Goal: Answer question/provide support: Share knowledge or assist other users

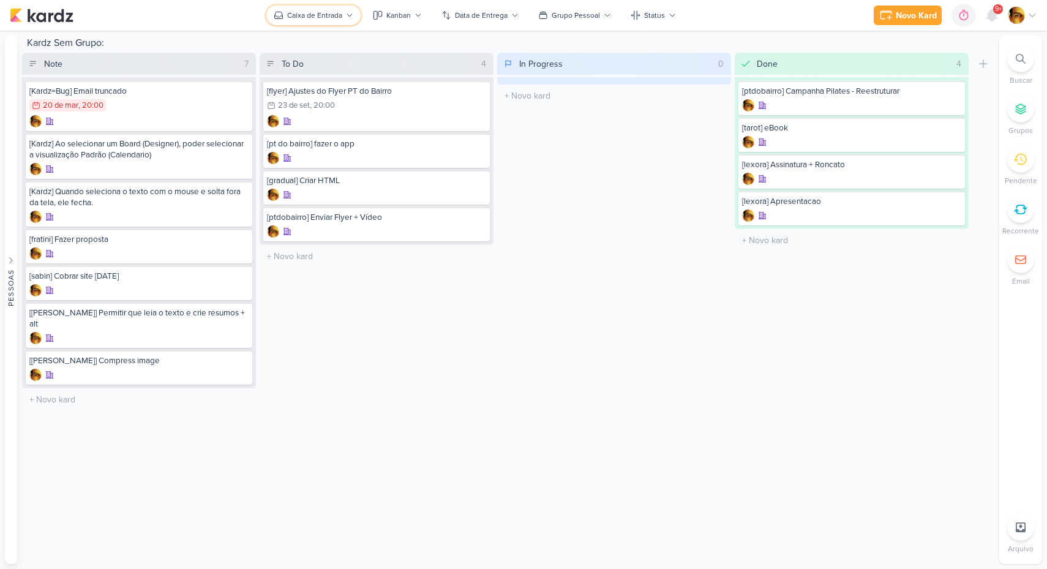
click at [273, 10] on button "Caixa de Entrada" at bounding box center [313, 16] width 94 height 20
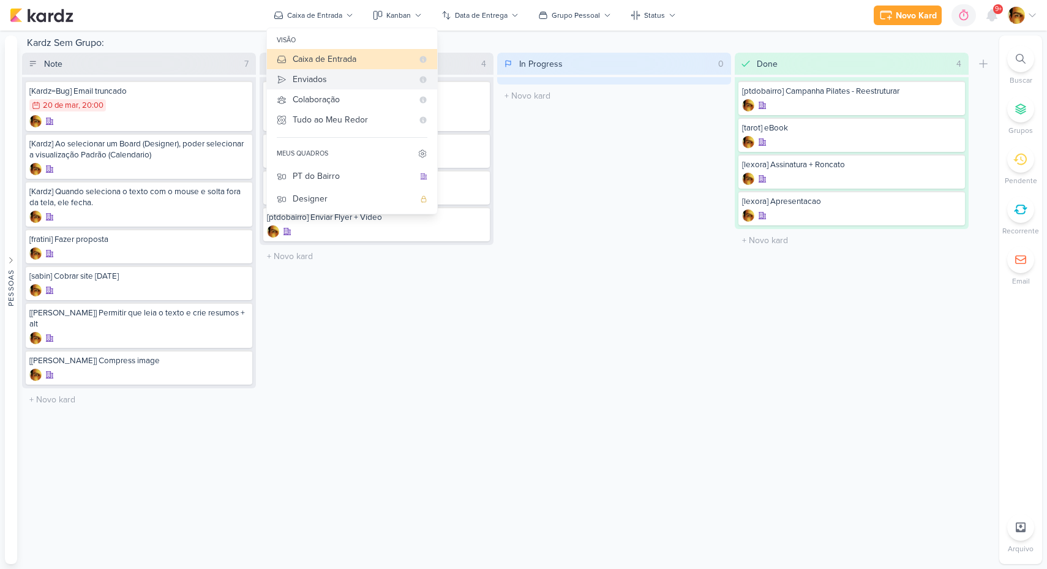
click at [292, 77] on button "Enviados" at bounding box center [352, 79] width 170 height 20
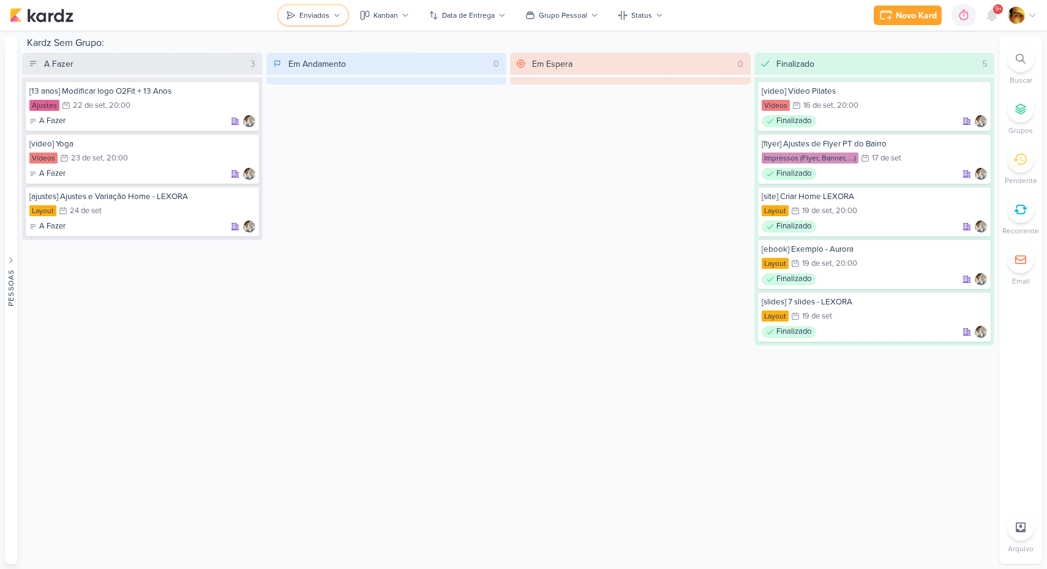
click at [302, 15] on div "Enviados" at bounding box center [314, 15] width 30 height 11
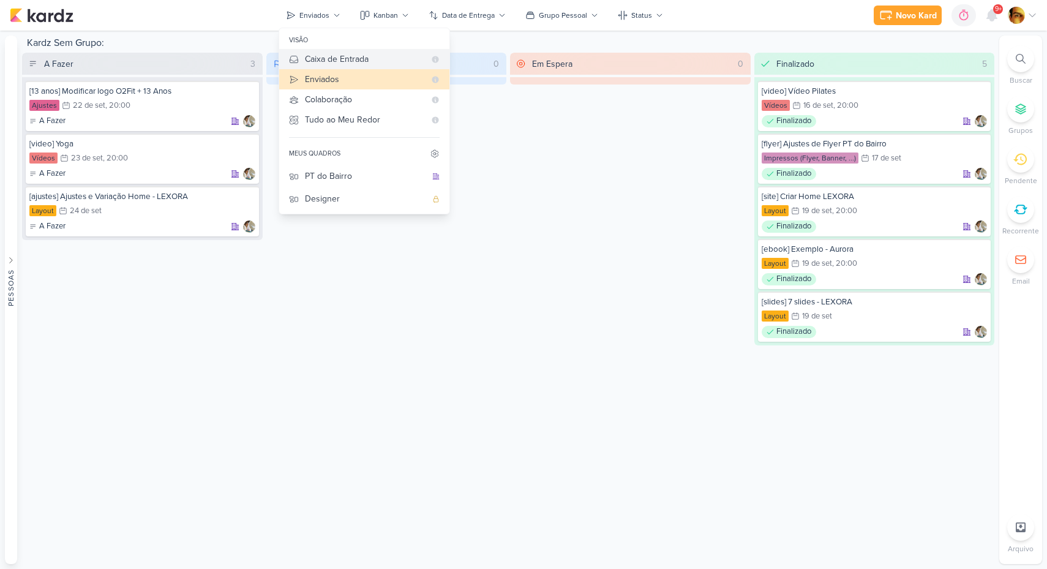
click at [313, 56] on div "Caixa de Entrada" at bounding box center [365, 59] width 120 height 13
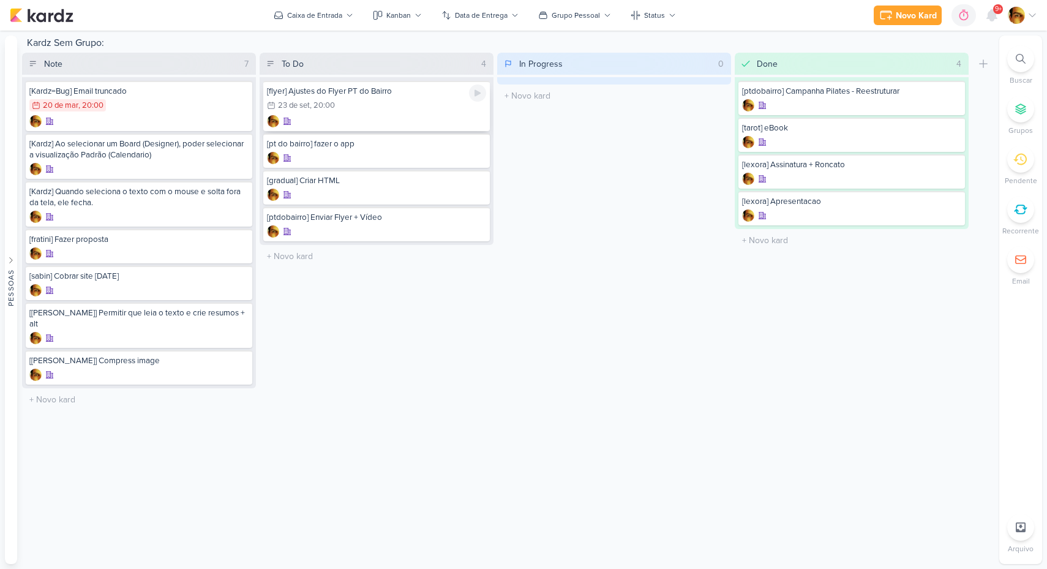
click at [353, 108] on div "23/9 [DATE] 20:00" at bounding box center [376, 105] width 219 height 13
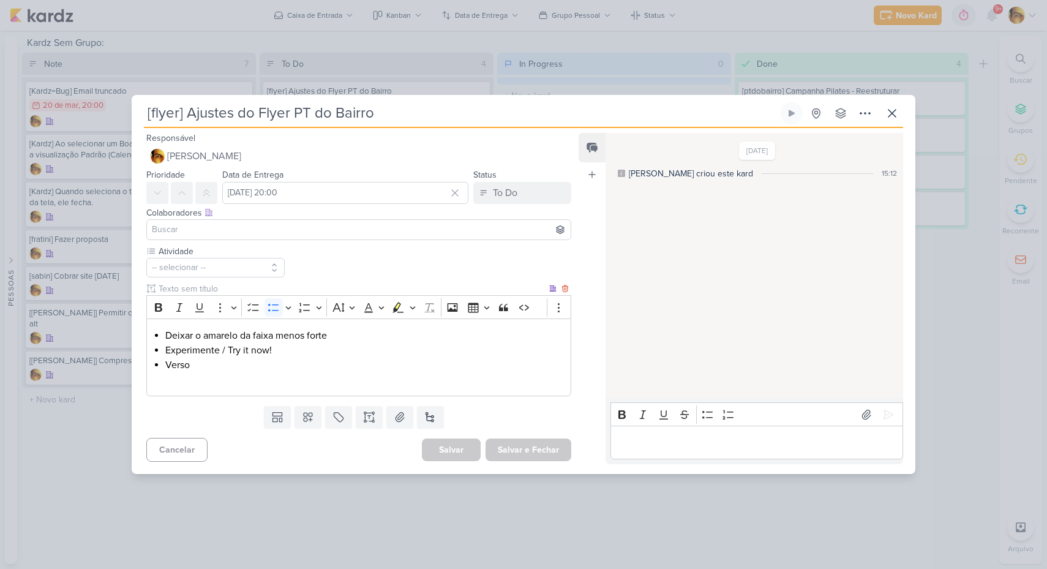
click at [222, 367] on li "Verso" at bounding box center [364, 365] width 399 height 15
click at [247, 350] on li "Experimente / Try it now!" at bounding box center [364, 350] width 399 height 15
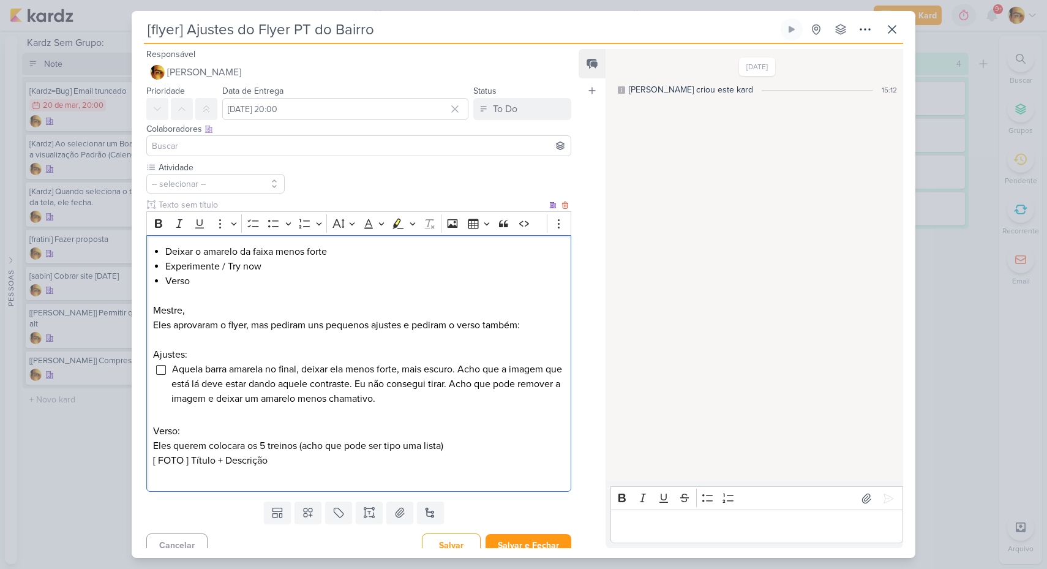
click at [480, 448] on p "Eles querem colocara os 5 treinos (acho que pode ser tipo uma lista)" at bounding box center [358, 445] width 411 height 15
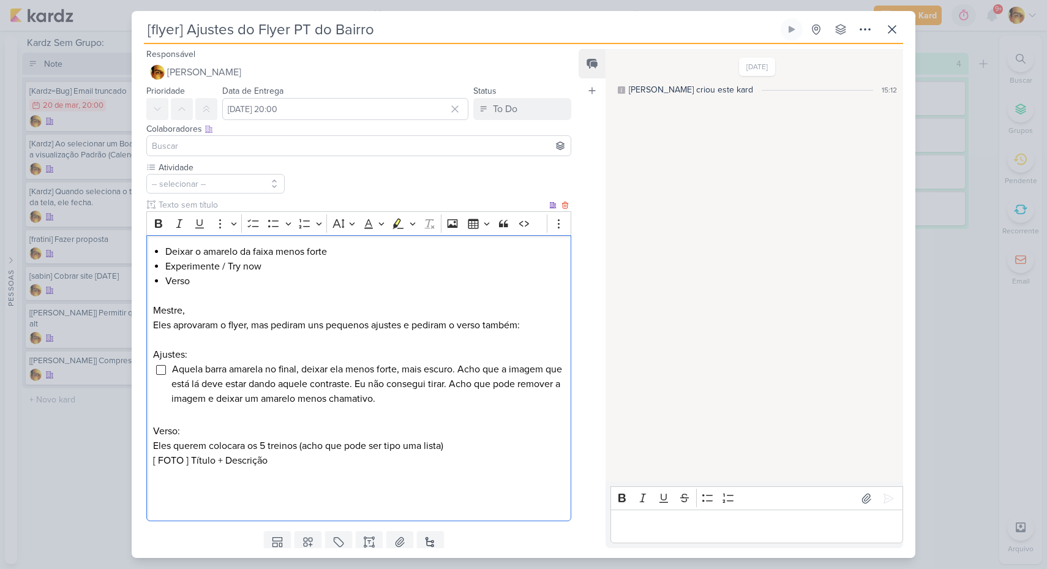
scroll to position [109, 0]
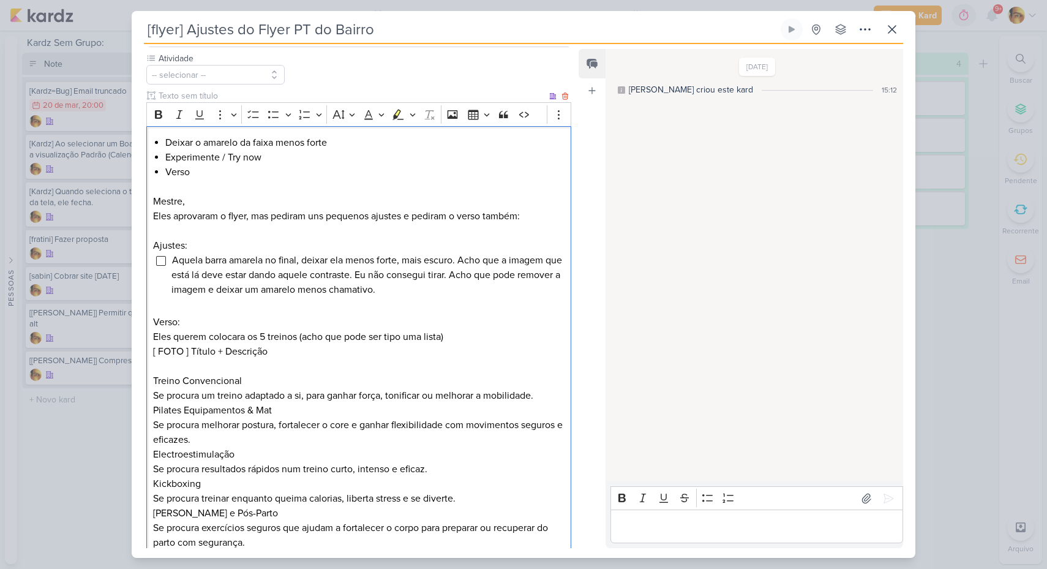
click at [292, 411] on p "Pilates Equipamentos & Mat Se procura melhorar postura, fortalecer o core e gan…" at bounding box center [358, 425] width 411 height 44
click at [154, 412] on p "Pilates Equipamentos & Mat Se procura melhorar postura, fortalecer o core e gan…" at bounding box center [358, 425] width 411 height 44
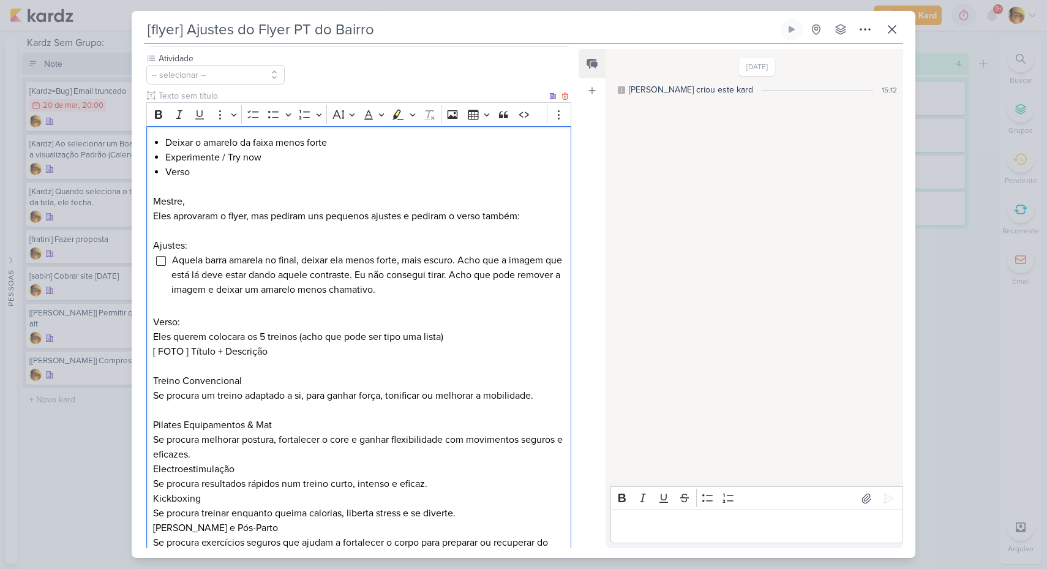
click at [151, 466] on div "Deixar o amarelo da faixa menos forte Experimente / Try now Verso Mestre, Eles …" at bounding box center [358, 357] width 425 height 463
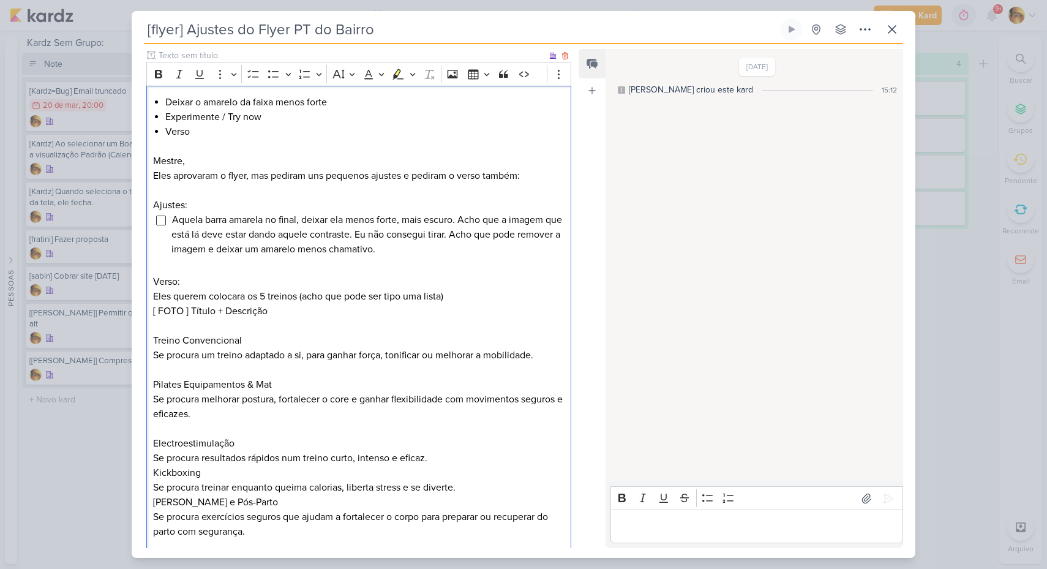
click at [170, 443] on p "Electroestimulação Se procura resultados rápidos num treino curto, intenso e ef…" at bounding box center [358, 450] width 411 height 29
click at [151, 469] on div "Deixar o amarelo da faixa menos forte Experimente / Try now Verso Mestre, Eles …" at bounding box center [358, 325] width 425 height 478
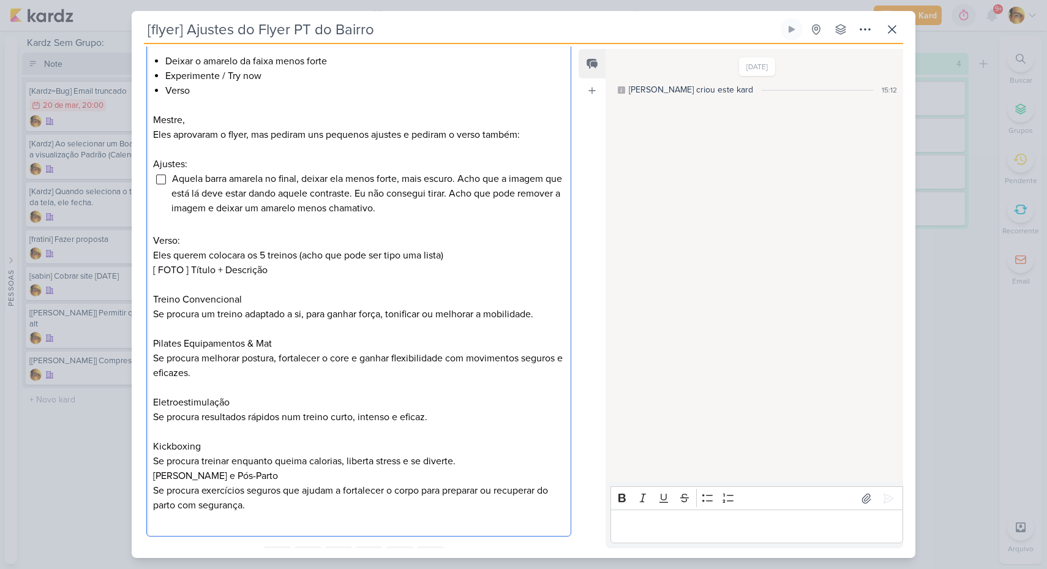
click at [153, 474] on p "[PERSON_NAME] e Pós-Parto Se procura exercícios seguros que ajudam a fortalecer…" at bounding box center [358, 490] width 411 height 44
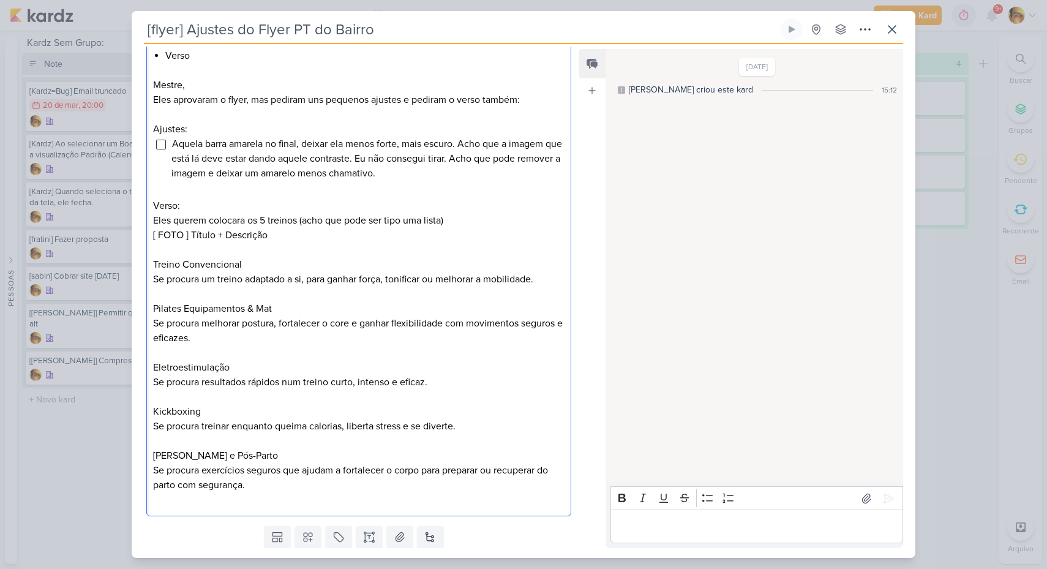
scroll to position [234, 0]
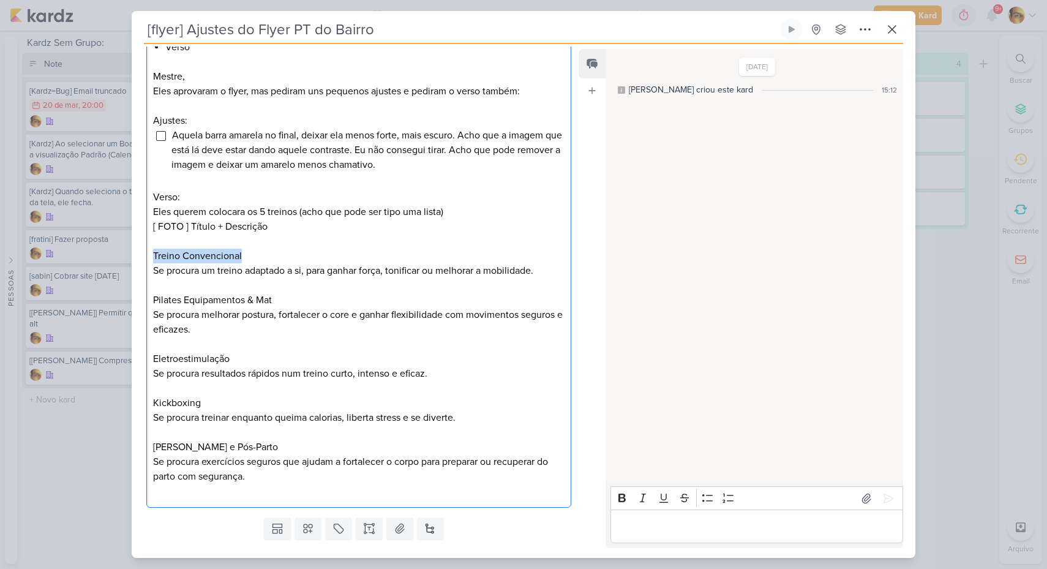
drag, startPoint x: 259, startPoint y: 255, endPoint x: 123, endPoint y: 259, distance: 136.0
click at [123, 259] on div "[flyer] Ajustes do Flyer PT do Bairro Criado por mim" at bounding box center [523, 284] width 1047 height 569
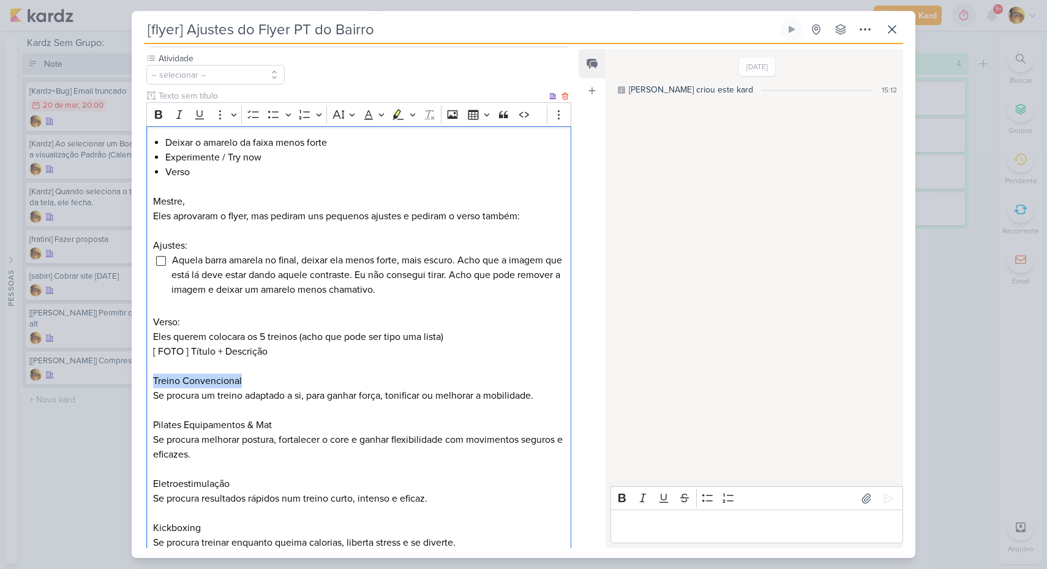
scroll to position [108, 0]
click at [157, 111] on icon "Editor toolbar" at bounding box center [158, 115] width 7 height 9
drag, startPoint x: 280, startPoint y: 427, endPoint x: 105, endPoint y: 373, distance: 183.4
click at [111, 422] on div "[flyer] Ajustes do Flyer PT do Bairro Criado por mim" at bounding box center [523, 284] width 1047 height 569
click at [152, 109] on icon "Editor toolbar" at bounding box center [158, 115] width 12 height 12
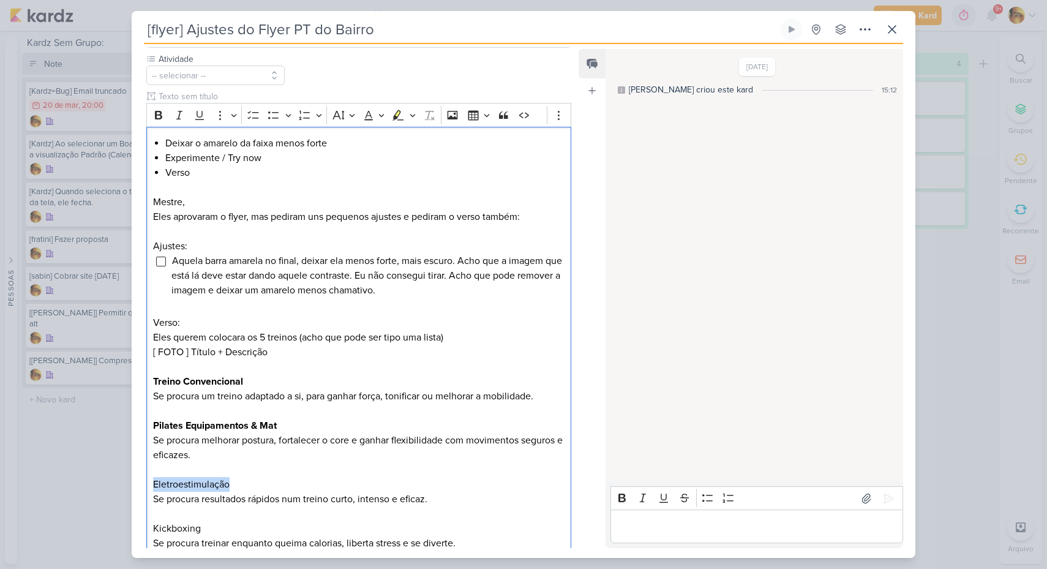
drag, startPoint x: 154, startPoint y: 482, endPoint x: 114, endPoint y: 468, distance: 41.8
click at [116, 482] on div "[flyer] Ajustes do Flyer PT do Bairro Criado por mim" at bounding box center [523, 284] width 1047 height 569
click at [158, 116] on icon "Editor toolbar" at bounding box center [158, 115] width 12 height 12
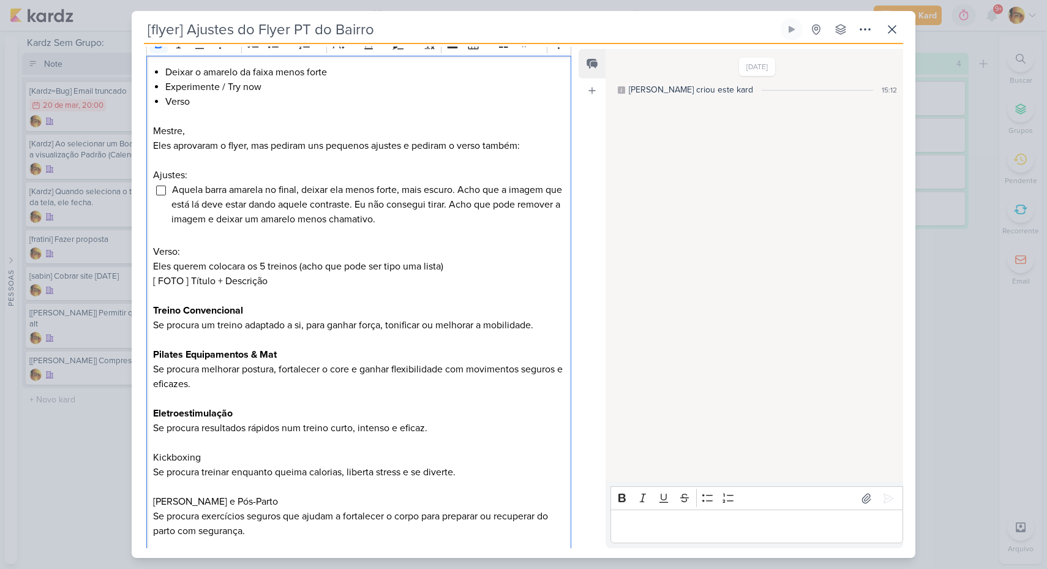
scroll to position [193, 0]
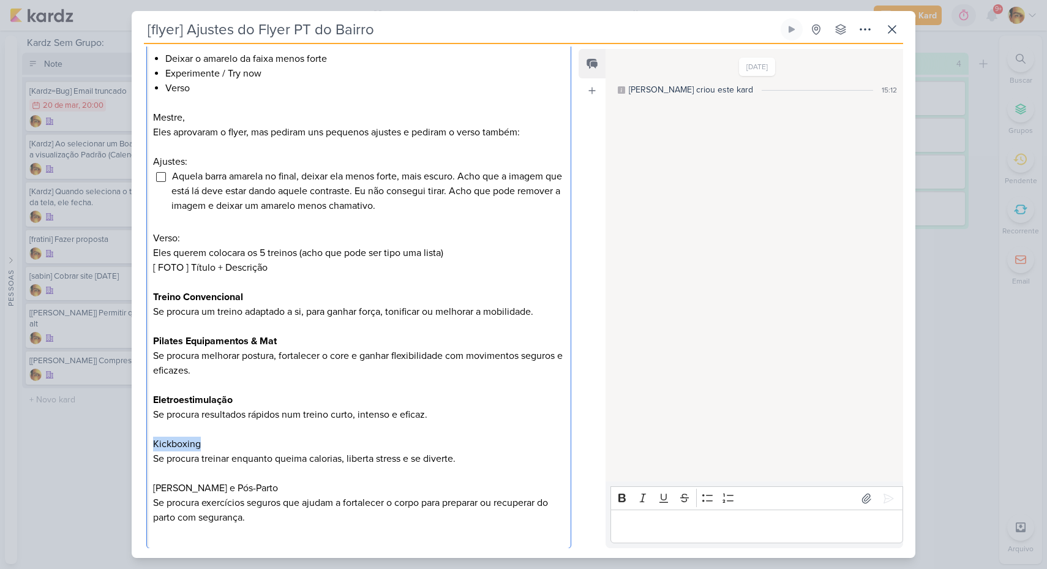
drag, startPoint x: 203, startPoint y: 448, endPoint x: 124, endPoint y: 444, distance: 78.5
click at [124, 445] on div "[flyer] Ajustes do Flyer PT do Bairro Criado por mim" at bounding box center [523, 284] width 1047 height 569
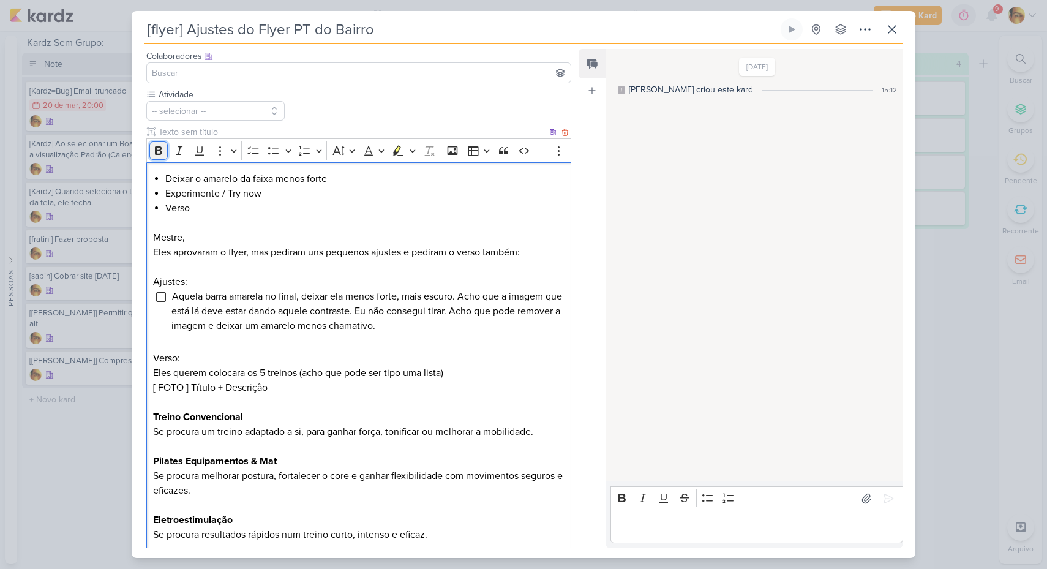
click at [159, 151] on icon "Editor toolbar" at bounding box center [158, 150] width 7 height 9
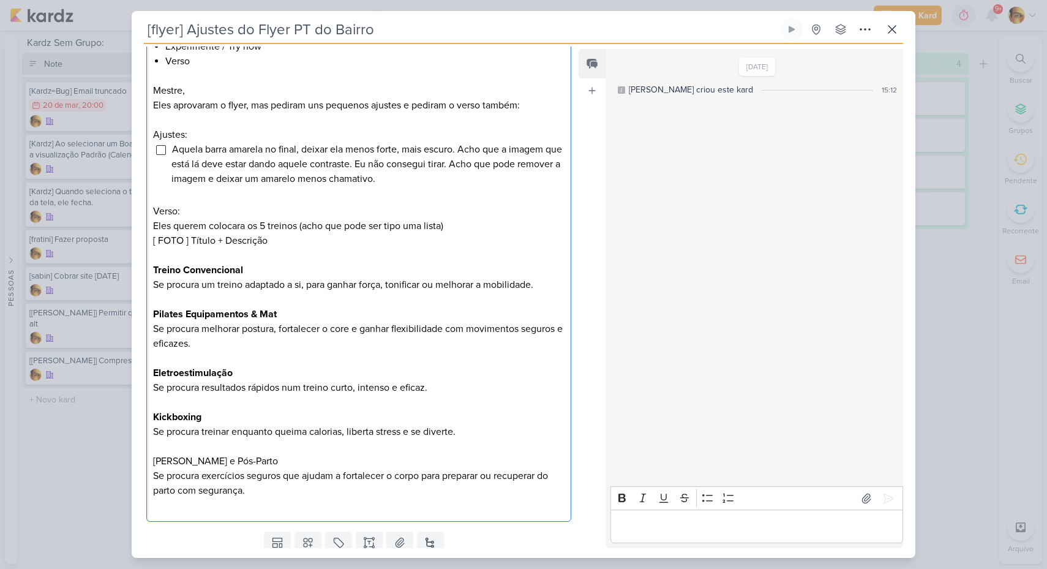
scroll to position [261, 0]
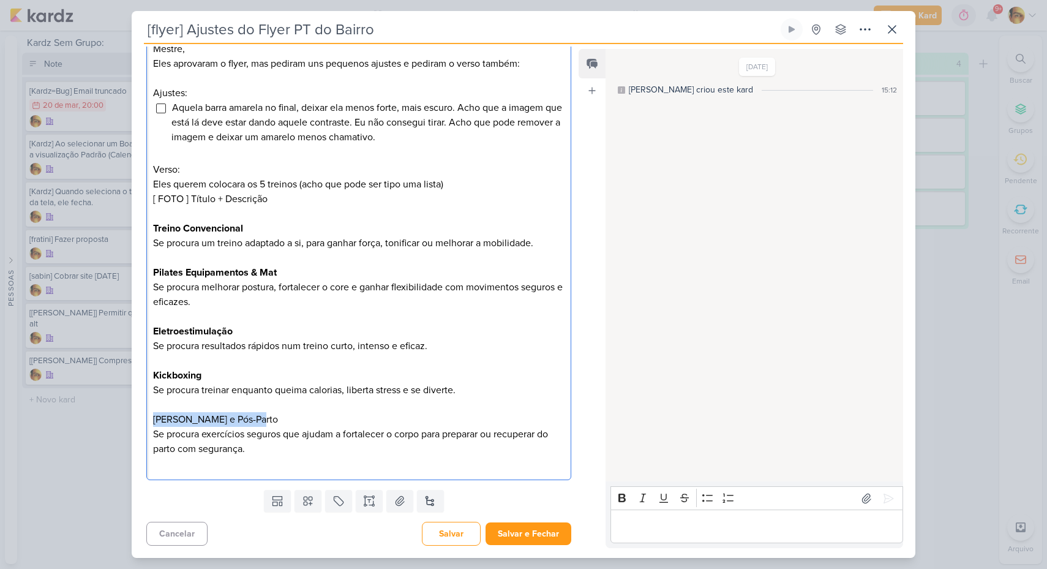
drag, startPoint x: 198, startPoint y: 421, endPoint x: 132, endPoint y: 420, distance: 66.1
click at [132, 421] on div "Atividade -- selecionar --" at bounding box center [354, 192] width 444 height 585
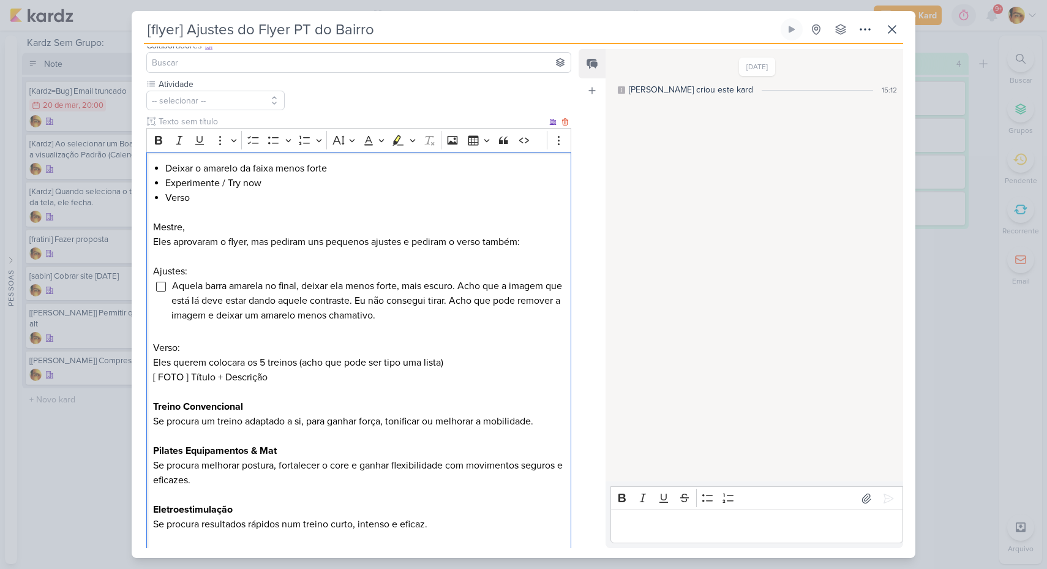
scroll to position [0, 0]
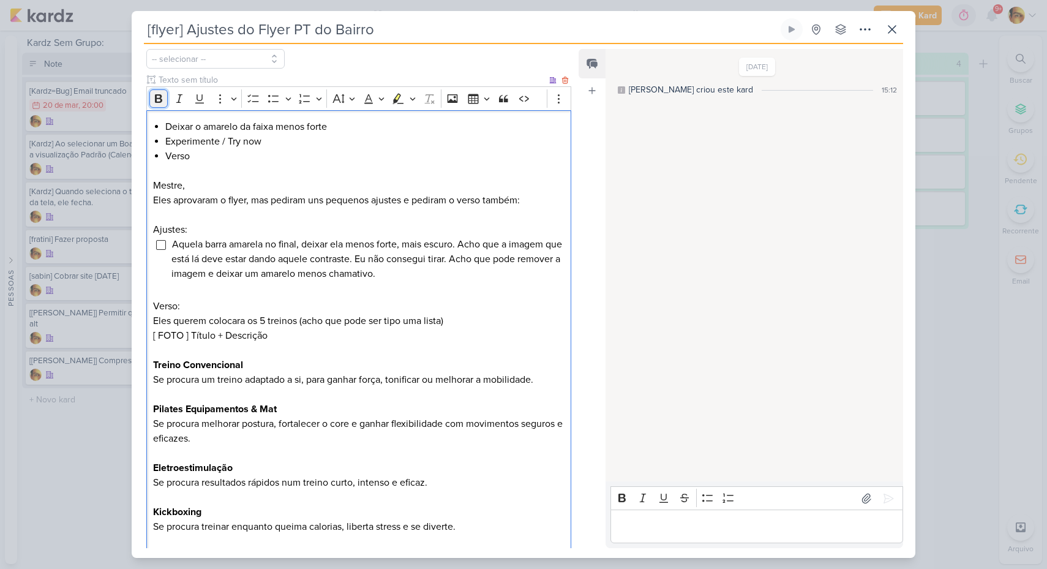
click at [161, 98] on icon "Editor toolbar" at bounding box center [158, 98] width 12 height 12
click at [276, 435] on p "Pilates Equipamentos & Mat Se procura melhorar postura, fortalecer o core e gan…" at bounding box center [358, 424] width 411 height 44
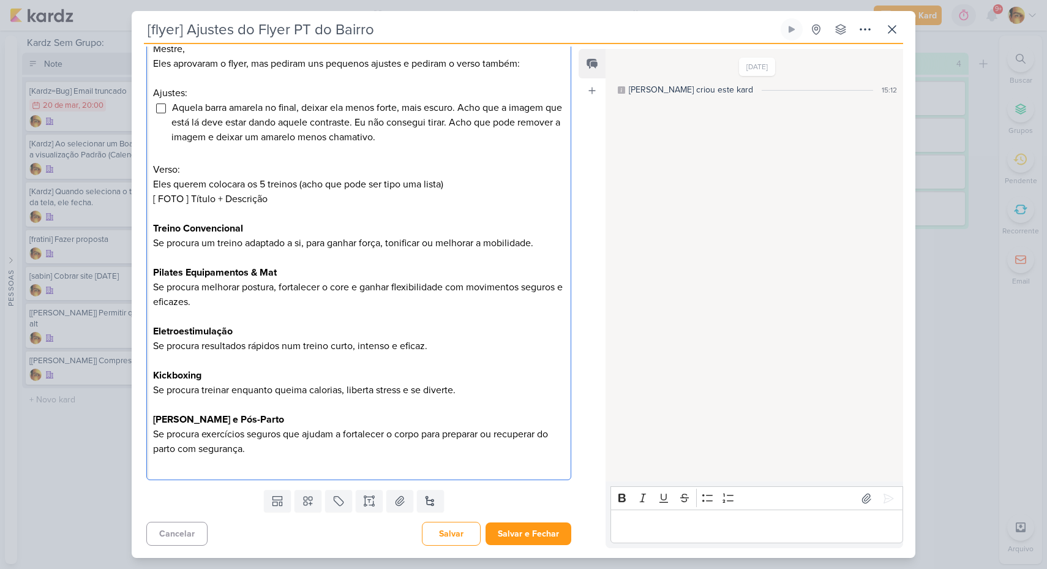
click at [264, 449] on p "[PERSON_NAME] e Pós-Parto Se procura exercícios seguros que ajudam a fortalecer…" at bounding box center [358, 434] width 411 height 44
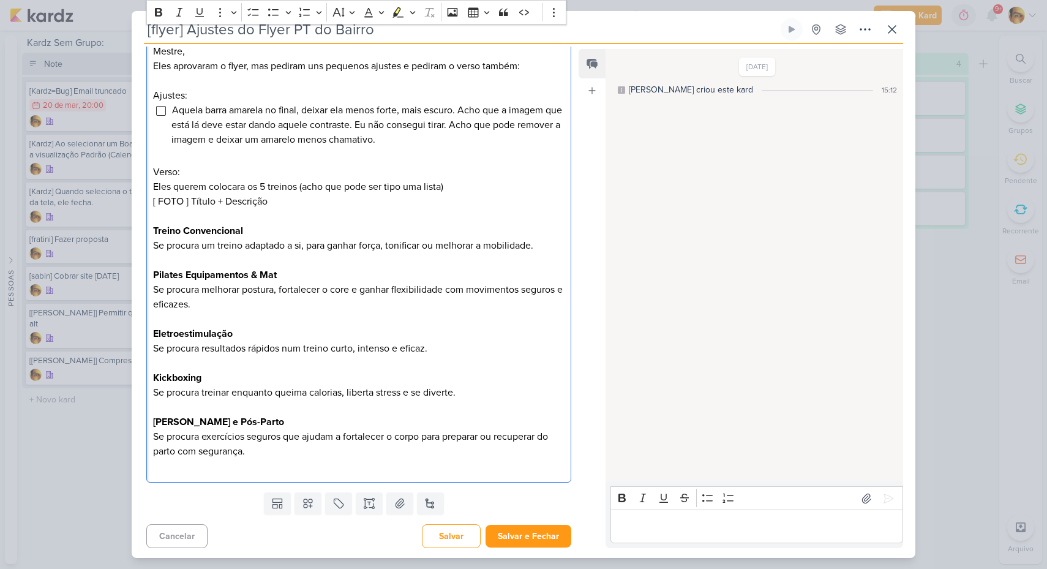
click at [239, 177] on p "Verso:" at bounding box center [358, 172] width 411 height 15
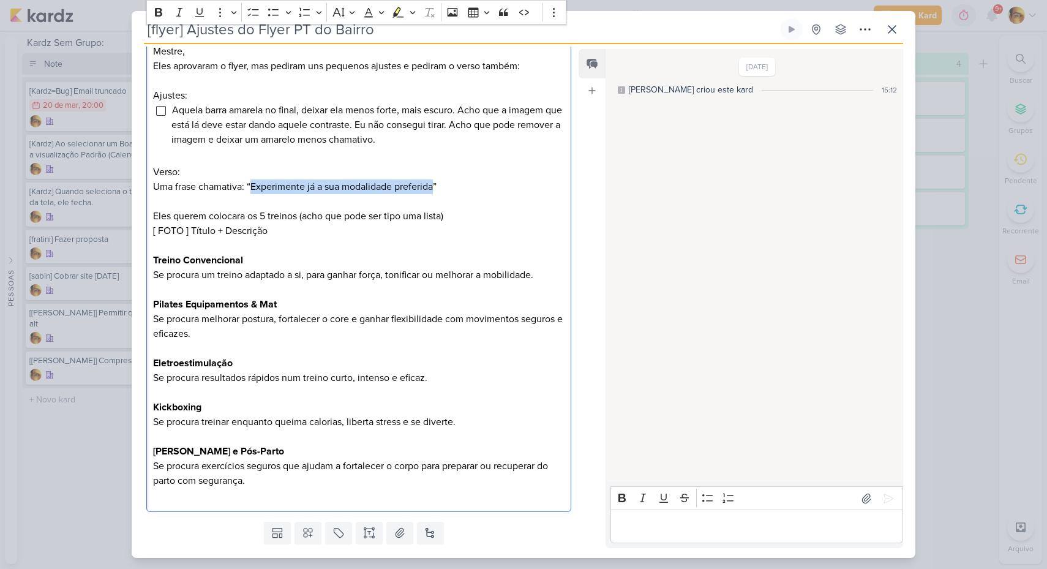
drag, startPoint x: 250, startPoint y: 190, endPoint x: 396, endPoint y: 319, distance: 195.2
click at [437, 185] on p "Uma frase chamativa: “Experimente já a sua modalidade preferida”" at bounding box center [358, 186] width 411 height 15
click at [162, 13] on icon "Editor toolbar" at bounding box center [158, 12] width 7 height 9
click at [395, 297] on p "Pilates Equipamentos & Mat Se procura melhorar postura, fortalecer o core e gan…" at bounding box center [358, 319] width 411 height 44
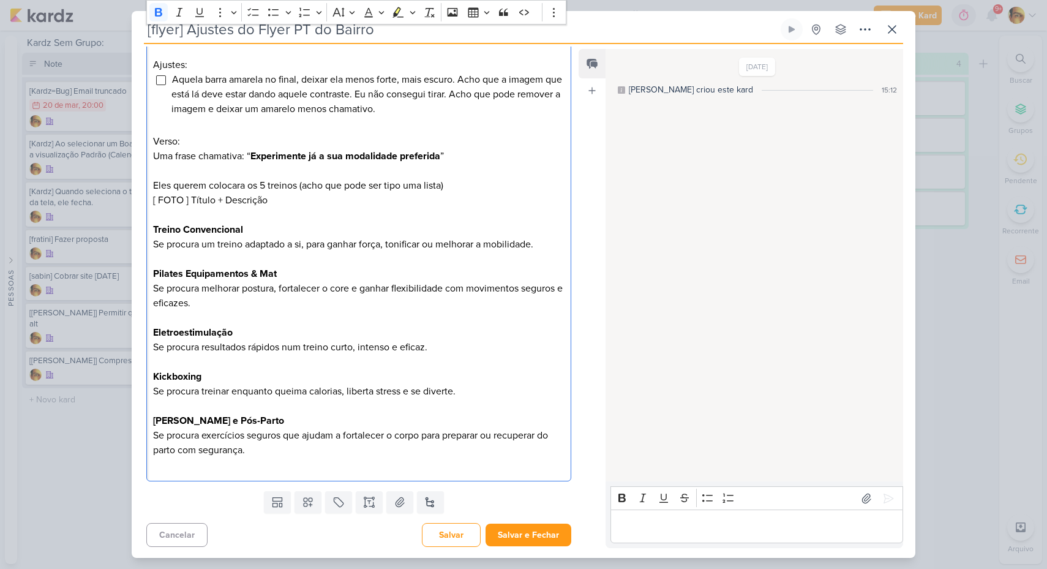
scroll to position [291, 0]
click at [249, 454] on p "[PERSON_NAME] e Pós-Parto Se procura exercícios seguros que ajudam a fortalecer…" at bounding box center [358, 434] width 411 height 44
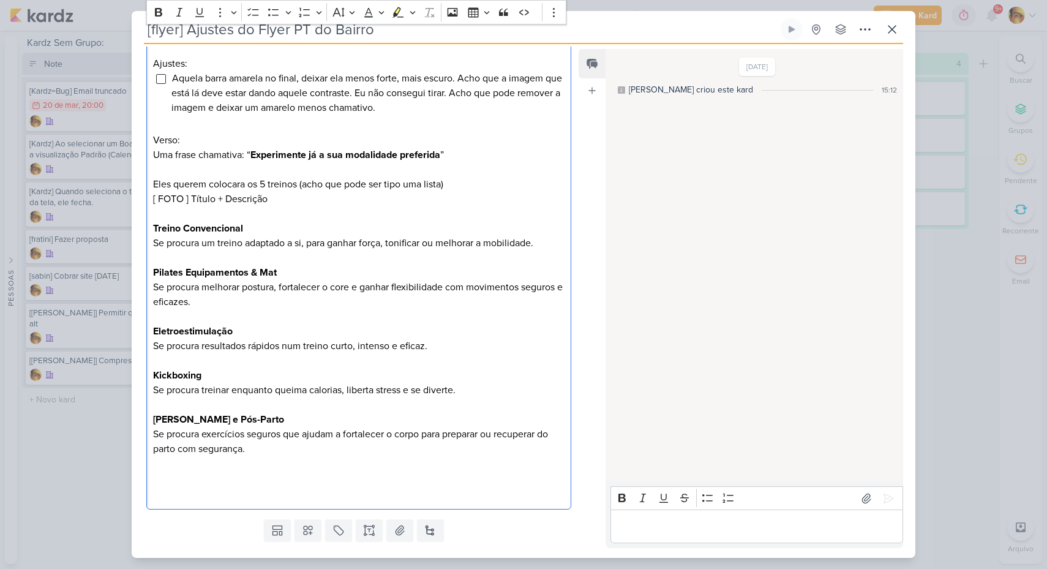
click at [548, 239] on p "Treino Convencional Se procura um treino adaptado a si, para ganhar força, toni…" at bounding box center [358, 235] width 411 height 29
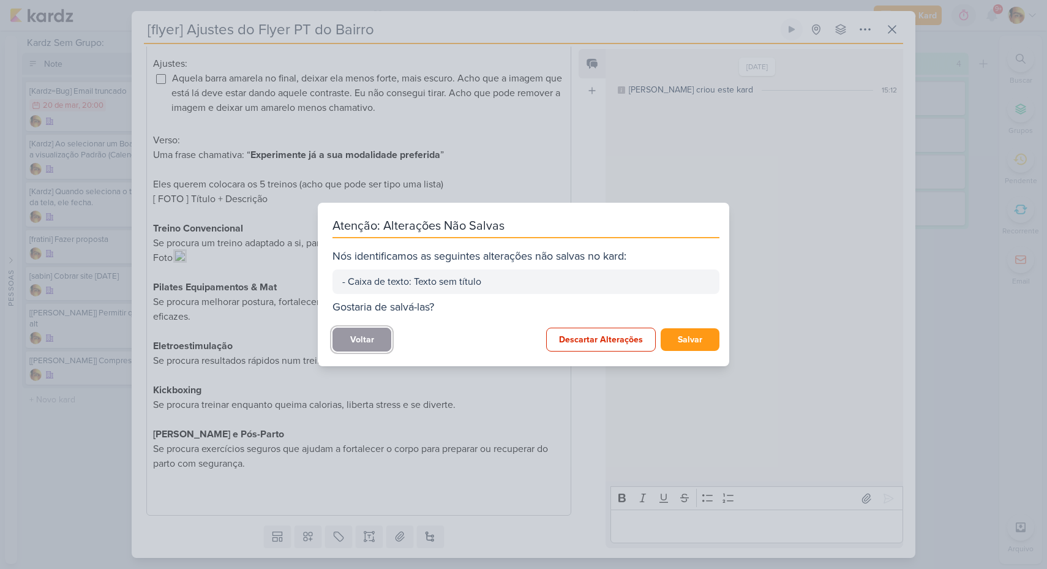
click at [376, 345] on button "Voltar" at bounding box center [361, 340] width 59 height 24
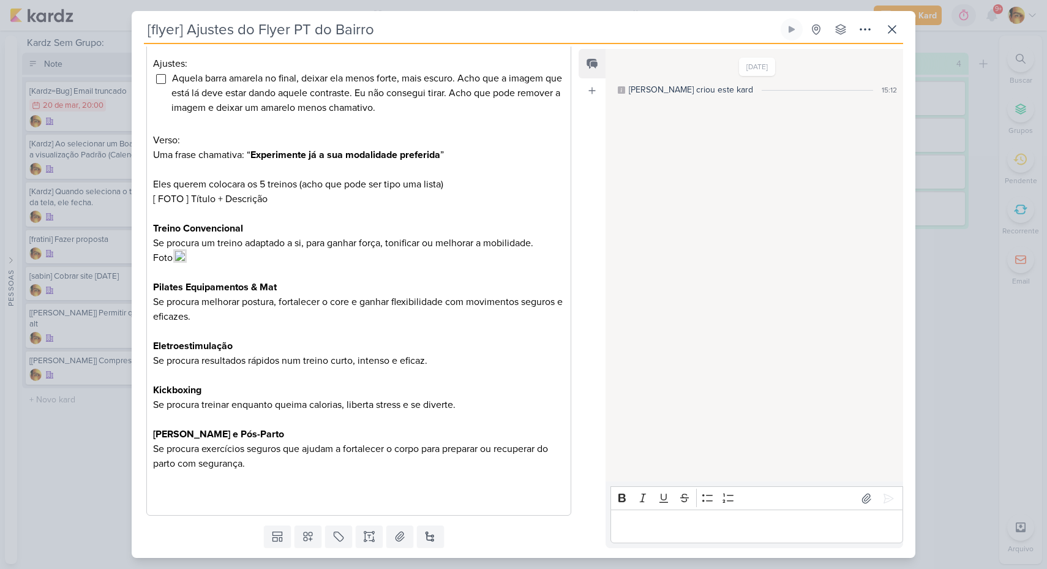
click at [247, 263] on p "Foto:" at bounding box center [358, 257] width 411 height 15
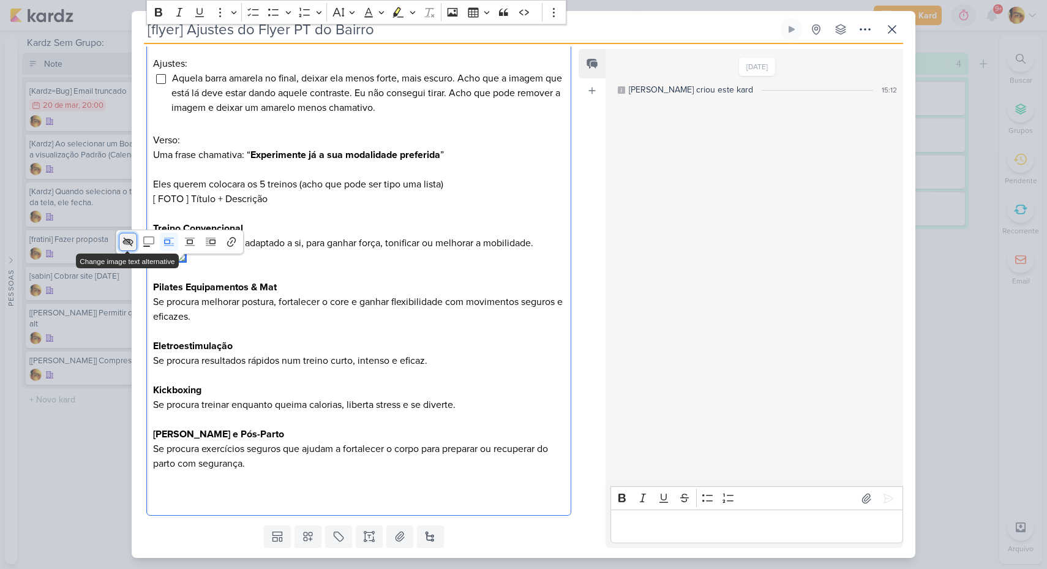
click at [132, 242] on div "Change image text alternative Toggle caption on In line Centered image Side ima…" at bounding box center [180, 241] width 122 height 23
click at [239, 234] on icon "Image toolbar" at bounding box center [236, 232] width 12 height 12
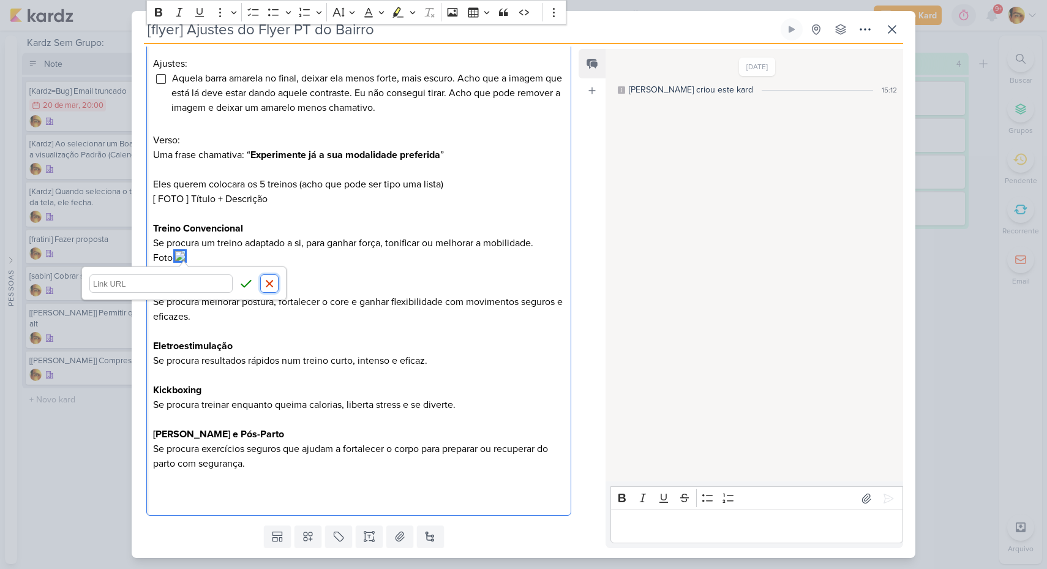
click at [266, 287] on icon "button" at bounding box center [269, 283] width 12 height 12
click at [221, 257] on p "Foto:" at bounding box center [358, 257] width 411 height 15
click at [154, 244] on body "1.99.0 [GEOGRAPHIC_DATA] Ctrl + k 0h0m Sessão desligada... Hoje 0h0m Semana 0h0…" at bounding box center [523, 284] width 1047 height 569
click at [132, 234] on icon "Image toolbar" at bounding box center [132, 232] width 10 height 9
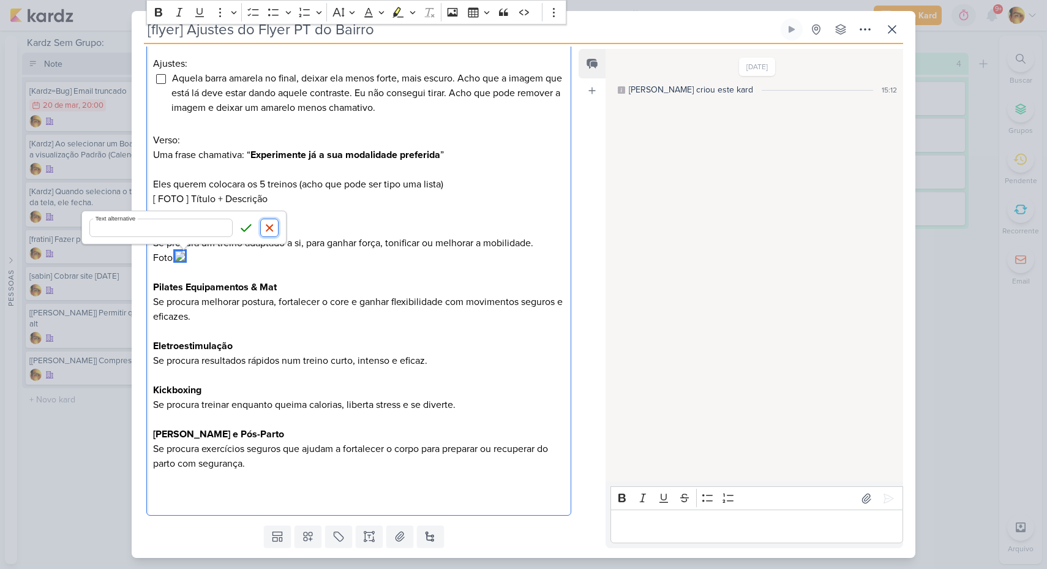
click at [261, 229] on button "Cancel" at bounding box center [269, 228] width 18 height 18
click at [211, 261] on p "Foto:" at bounding box center [358, 257] width 411 height 15
click at [262, 489] on p "Editor editing area: main" at bounding box center [358, 493] width 411 height 15
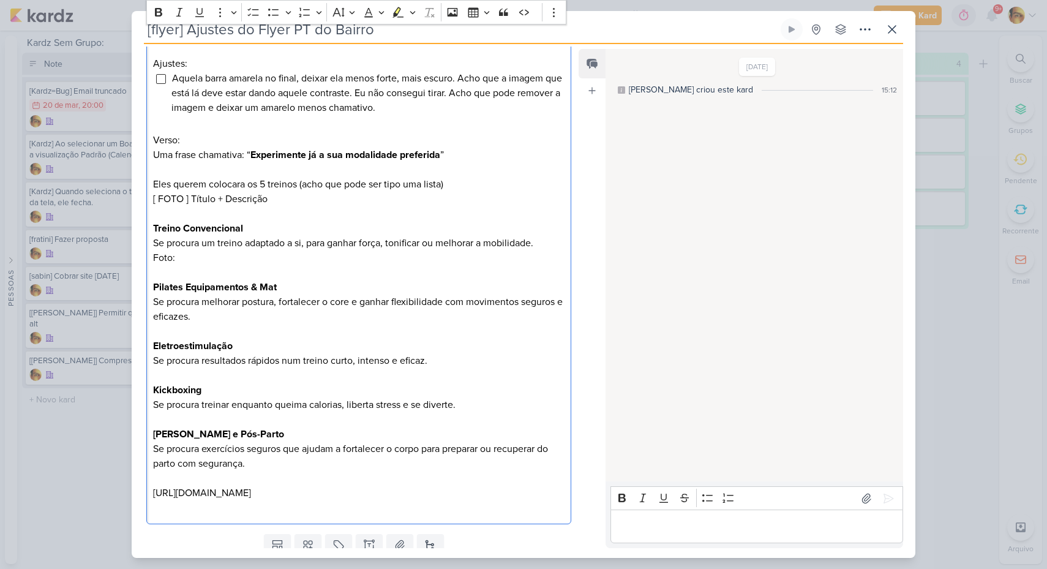
drag, startPoint x: 399, startPoint y: 501, endPoint x: 120, endPoint y: 488, distance: 279.5
click at [120, 488] on div "[flyer] Ajustes do Flyer PT do Bairro Criado por mim" at bounding box center [523, 284] width 1047 height 569
click at [193, 266] on p "Editor editing area: main" at bounding box center [358, 272] width 411 height 15
click at [195, 260] on p "Foto:" at bounding box center [358, 257] width 411 height 15
click at [246, 324] on p "Pilates Equipamentos & Mat Se procura melhorar postura, fortalecer o core e gan…" at bounding box center [358, 302] width 411 height 44
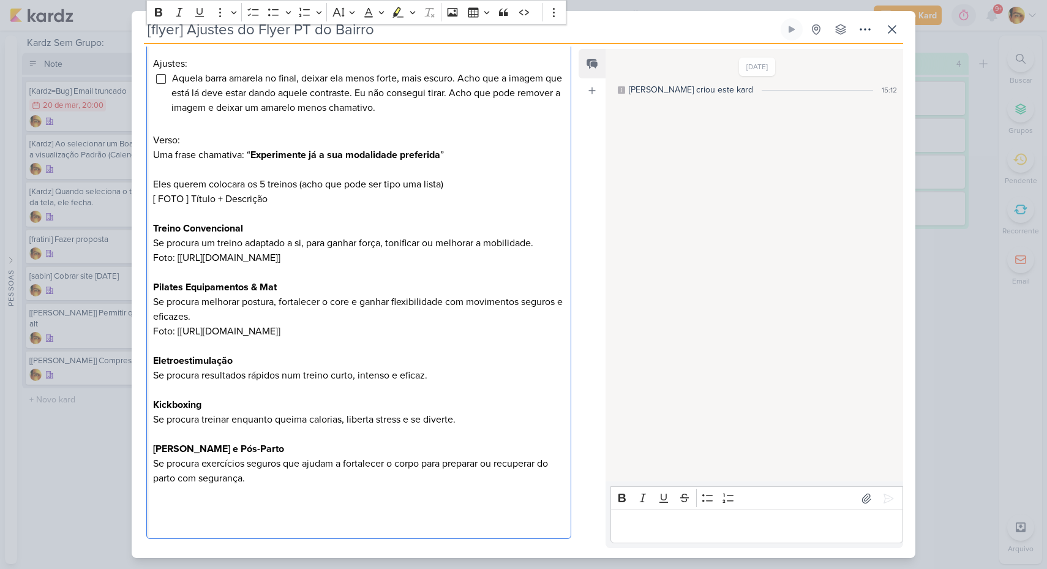
click at [202, 333] on p "Pilates Equipamentos & Mat Se procura melhorar postura, fortalecer o core e gan…" at bounding box center [358, 309] width 411 height 59
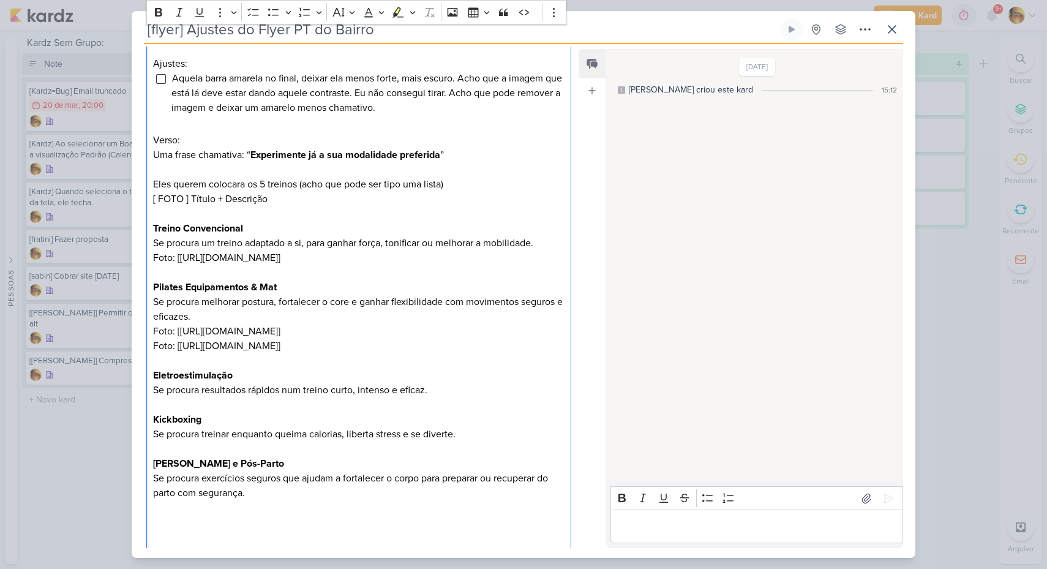
drag, startPoint x: 459, startPoint y: 391, endPoint x: 474, endPoint y: 361, distance: 34.5
click at [474, 353] on p "Pilates Equipamentos & Mat Se procura melhorar postura, fortalecer o core e gan…" at bounding box center [358, 316] width 411 height 73
copy p "Foto: [[URL][DOMAIN_NAME]]"
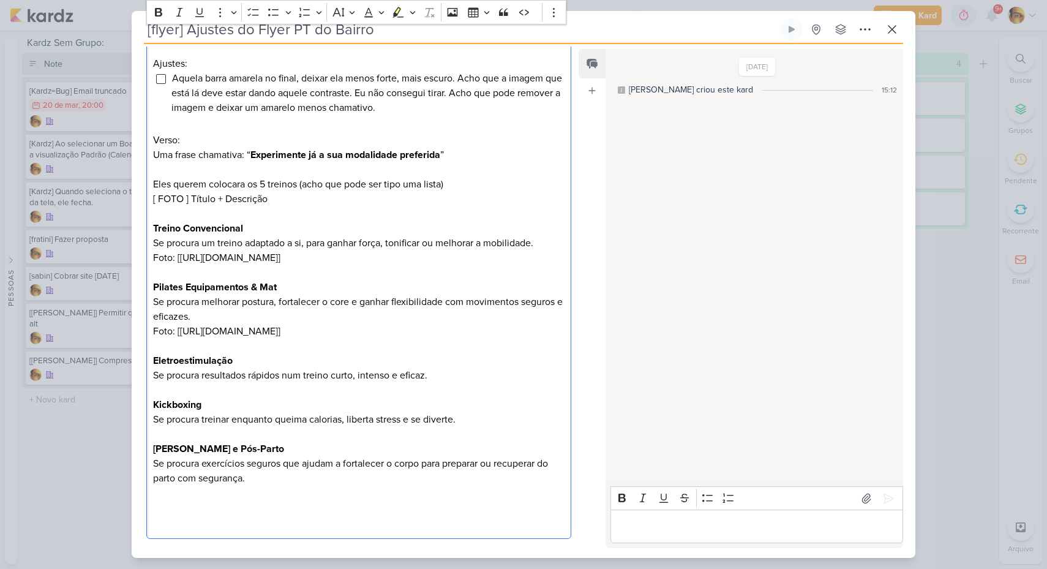
click at [432, 383] on p "Eletroestimulação Se procura resultados rápidos num treino curto, intenso e efi…" at bounding box center [358, 367] width 411 height 29
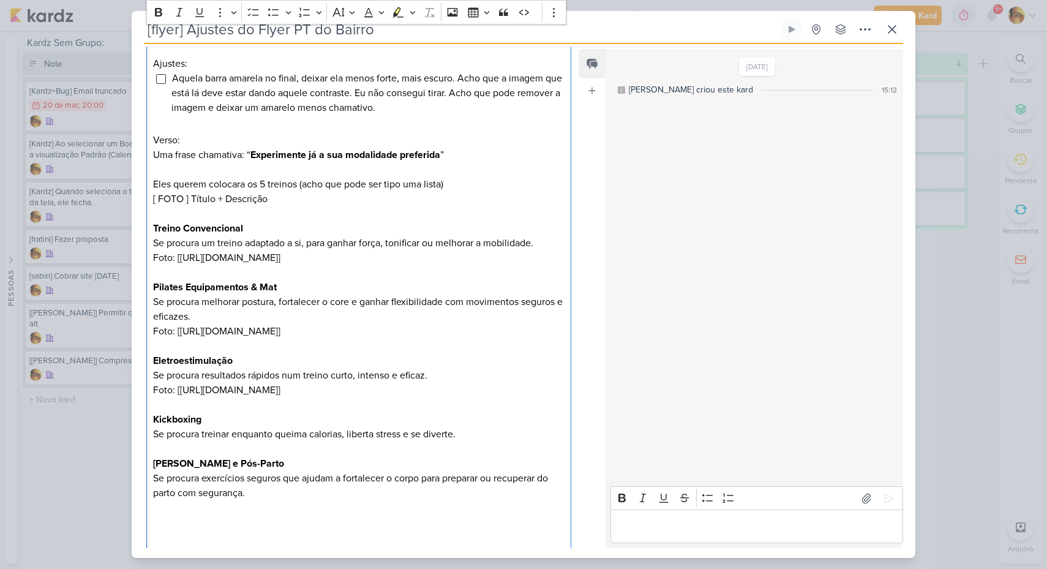
click at [459, 441] on p "Kickboxing Se procura treinar enquanto queima calorias, liberta stress e se div…" at bounding box center [358, 426] width 411 height 29
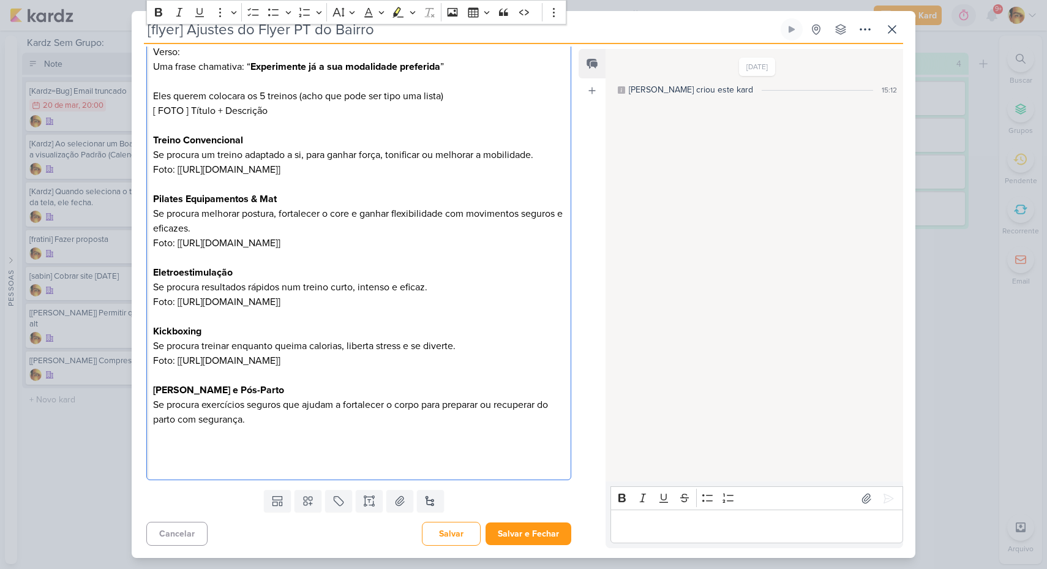
scroll to position [395, 0]
click at [300, 427] on p "[PERSON_NAME] e Pós-Parto Se procura exercícios seguros que ajudam a fortalecer…" at bounding box center [358, 405] width 411 height 44
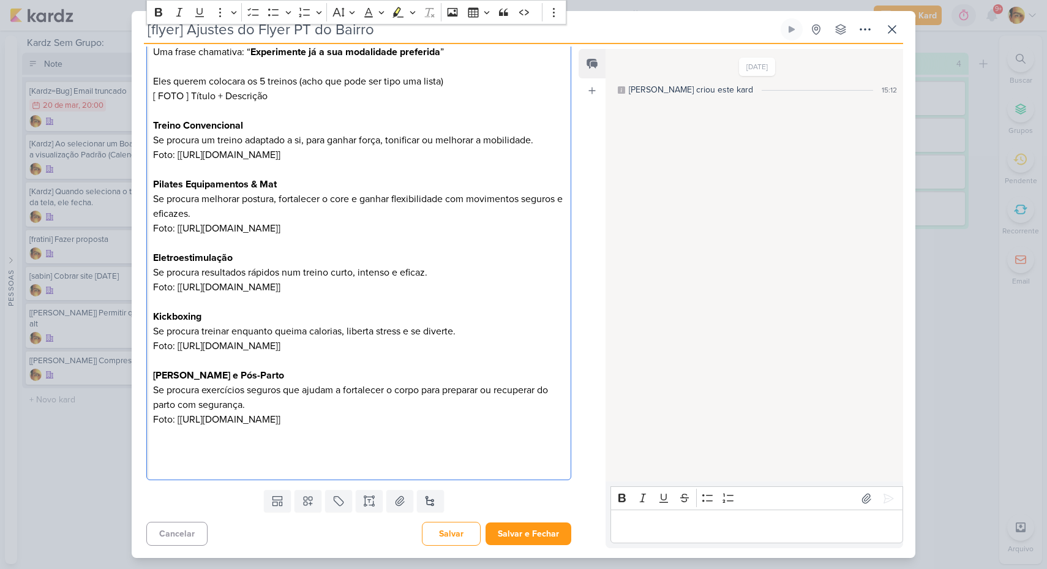
click at [427, 368] on p "Editor editing area: main" at bounding box center [358, 360] width 411 height 15
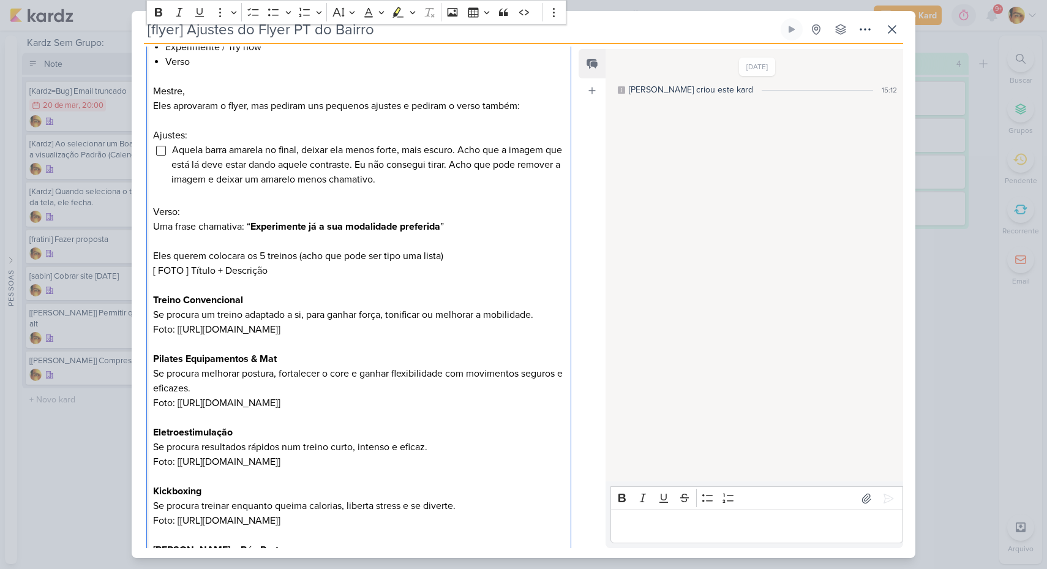
scroll to position [0, 0]
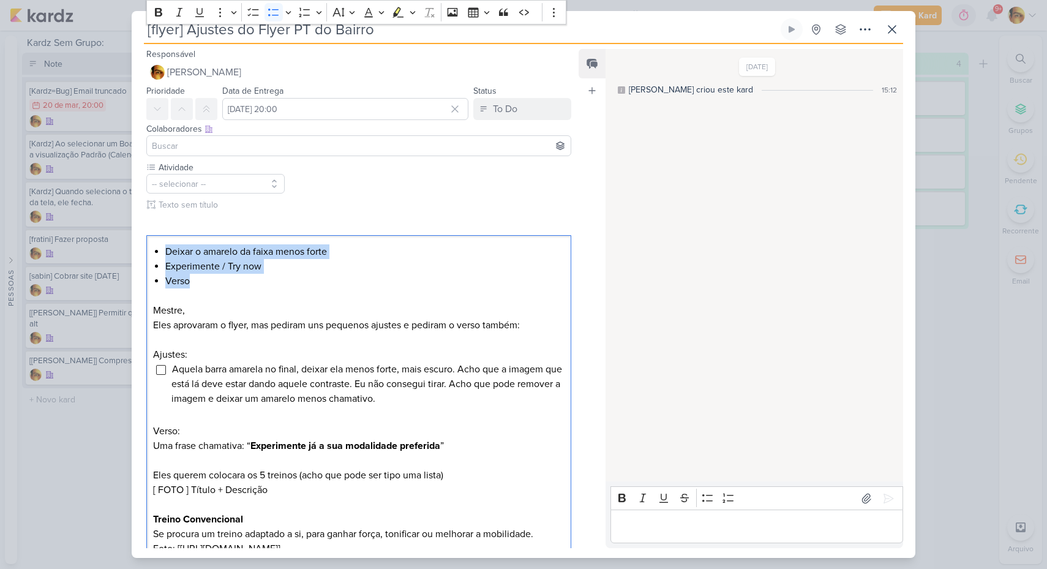
drag, startPoint x: 223, startPoint y: 284, endPoint x: 139, endPoint y: 241, distance: 95.0
click at [139, 241] on div "Atividade -- selecionar --" at bounding box center [354, 520] width 444 height 718
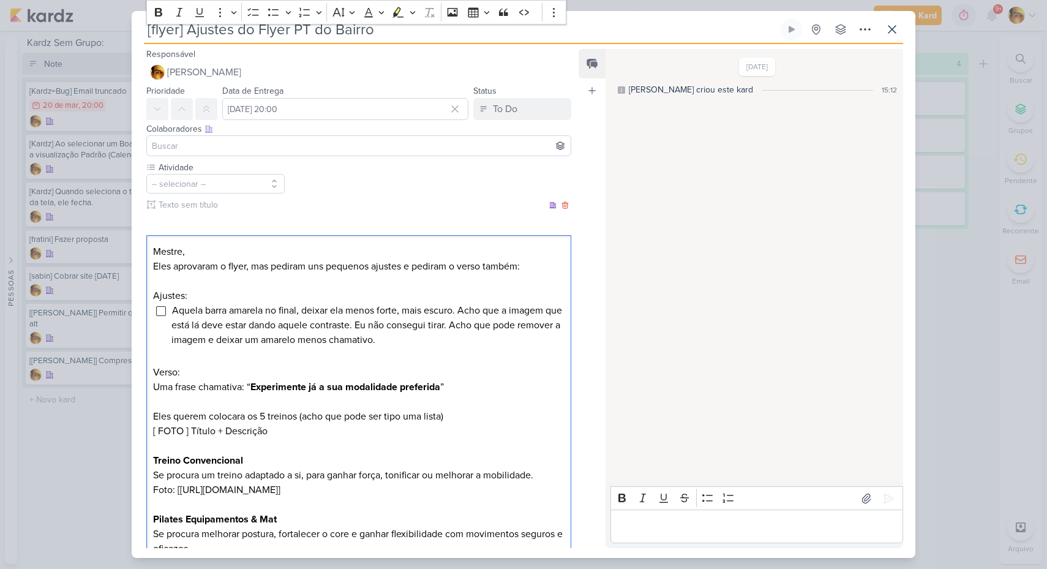
click at [165, 380] on p "Uma frase chamativa: “ Experimente já a sua modalidade preferida ”" at bounding box center [358, 387] width 411 height 15
click at [164, 375] on p "Verso:" at bounding box center [358, 372] width 411 height 15
click at [161, 18] on icon "Editor toolbar" at bounding box center [158, 12] width 12 height 12
click at [172, 296] on p "Ajustes:" at bounding box center [358, 295] width 411 height 15
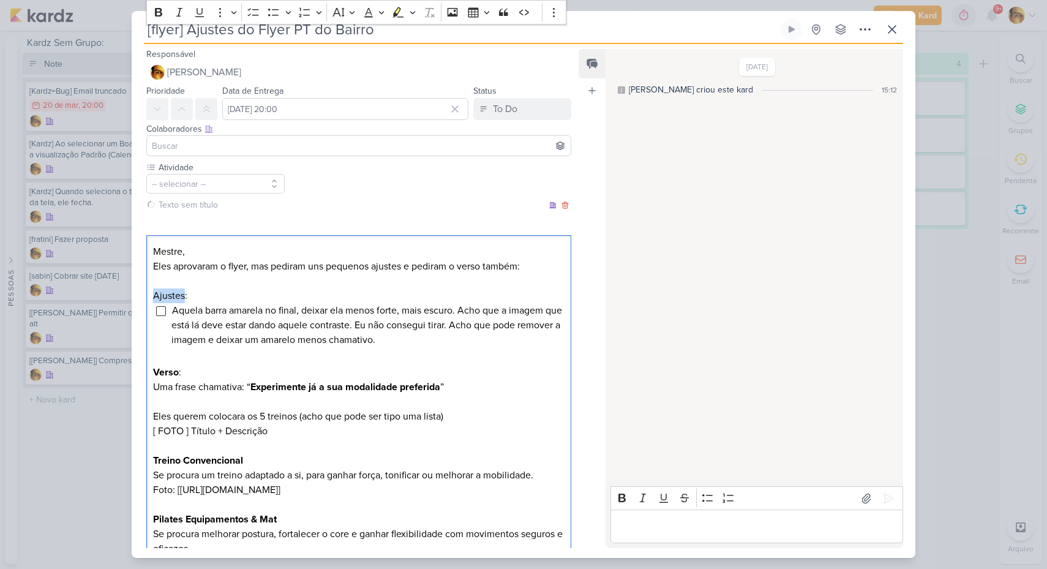
click at [172, 296] on p "Ajustes:" at bounding box center [358, 295] width 411 height 15
click at [158, 4] on button "Bold" at bounding box center [158, 12] width 18 height 18
click at [272, 114] on input "[DATE] 20:00" at bounding box center [345, 109] width 246 height 22
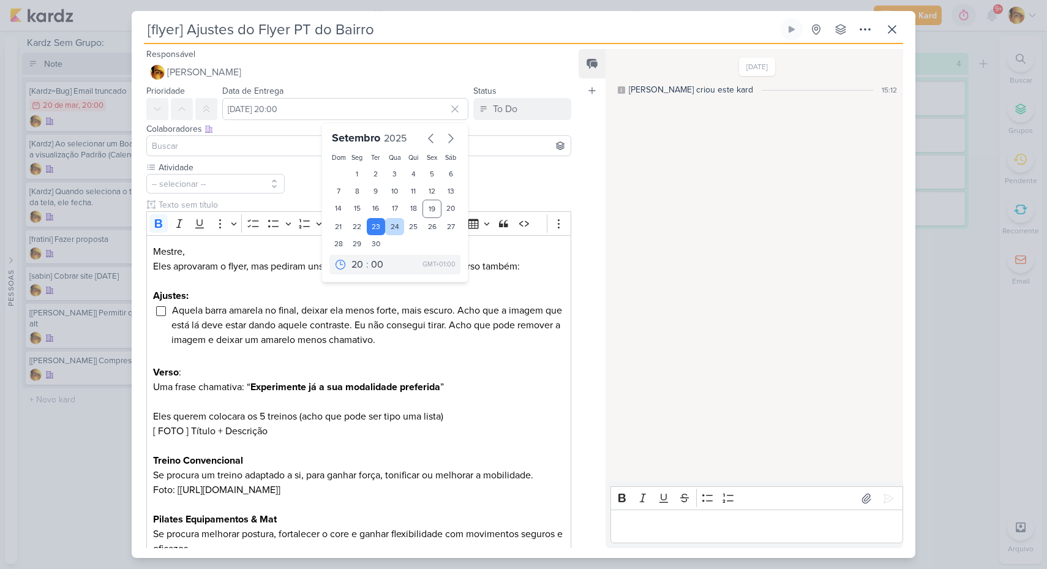
click at [394, 221] on div "24" at bounding box center [394, 226] width 19 height 17
type input "[DATE] 20:00"
click at [373, 330] on span "Aquela barra amarela no final, deixar ela menos forte, mais escuro. Acho que a …" at bounding box center [366, 325] width 391 height 42
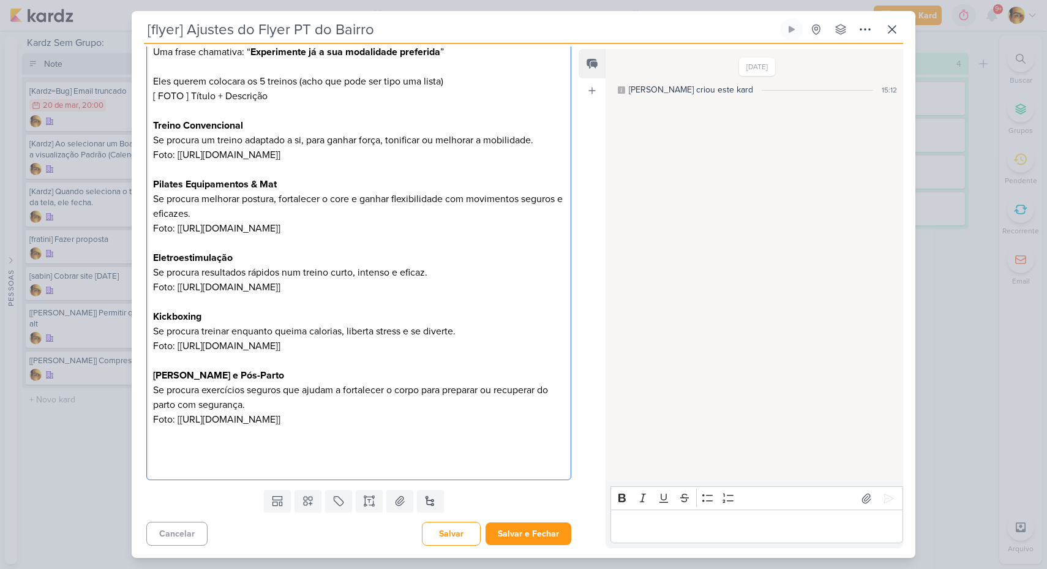
scroll to position [408, 0]
click at [528, 539] on button "Salvar e Fechar" at bounding box center [529, 533] width 86 height 23
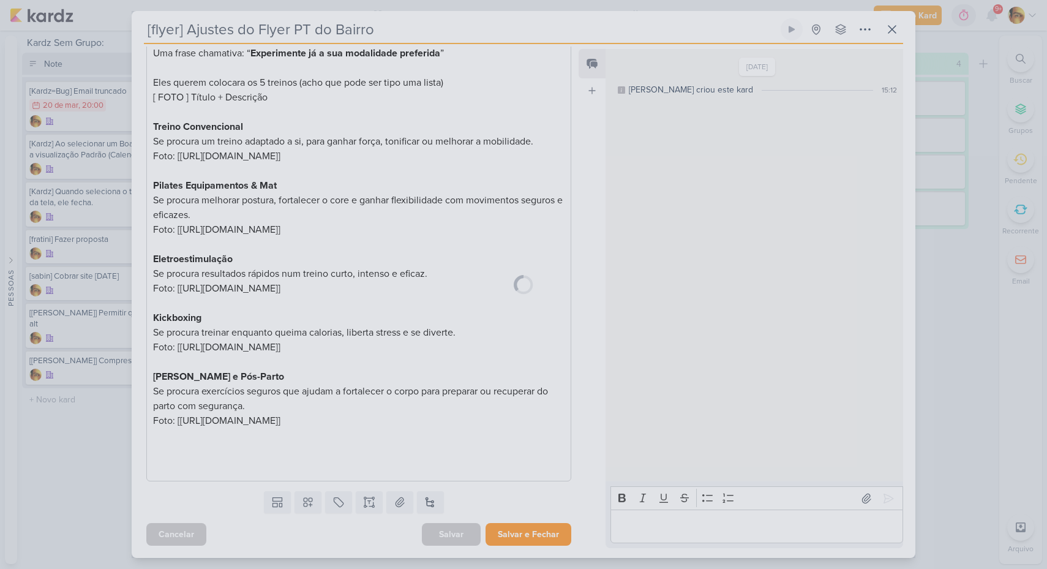
scroll to position [407, 0]
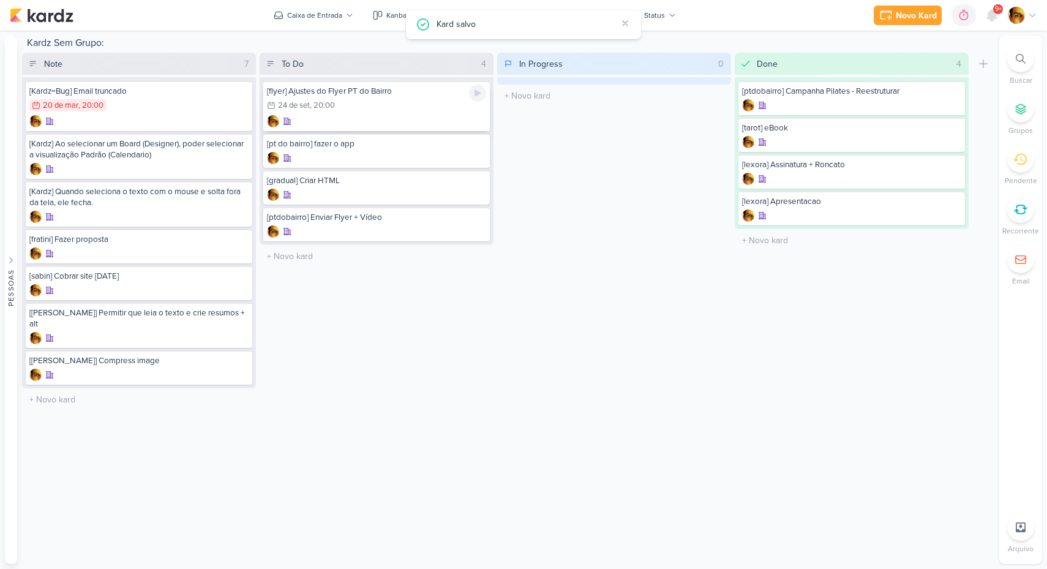
click at [334, 100] on div "24/9 [DATE] 20:00" at bounding box center [301, 105] width 68 height 12
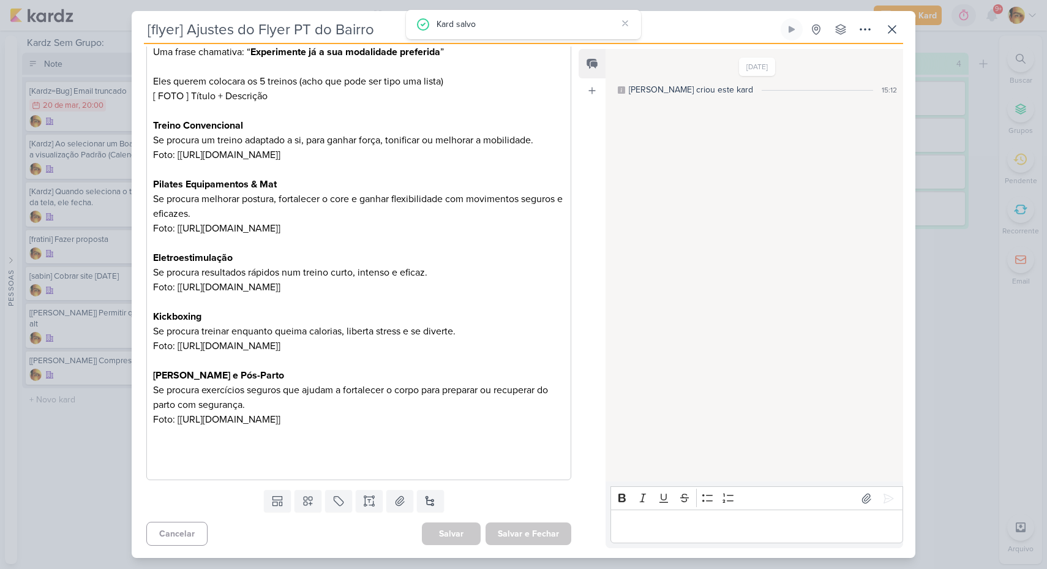
scroll to position [0, 0]
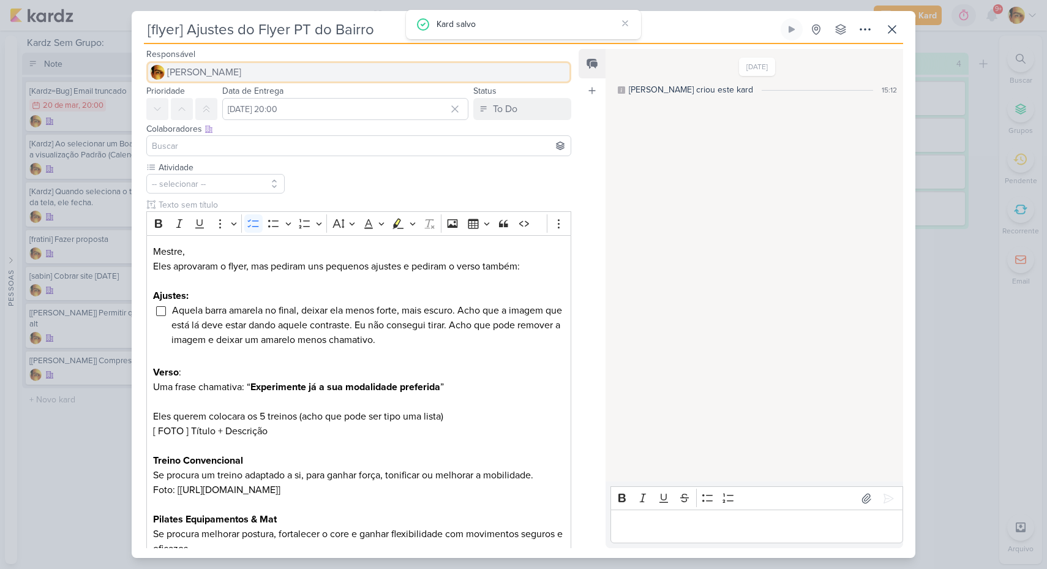
click at [208, 72] on span "[PERSON_NAME]" at bounding box center [204, 72] width 74 height 15
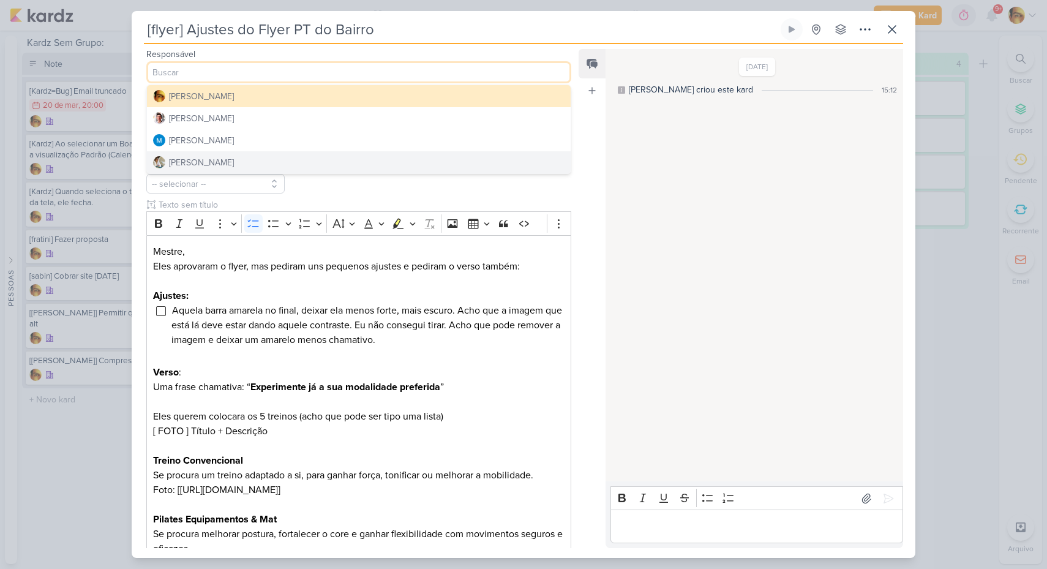
click at [194, 157] on div "[PERSON_NAME]" at bounding box center [201, 162] width 65 height 13
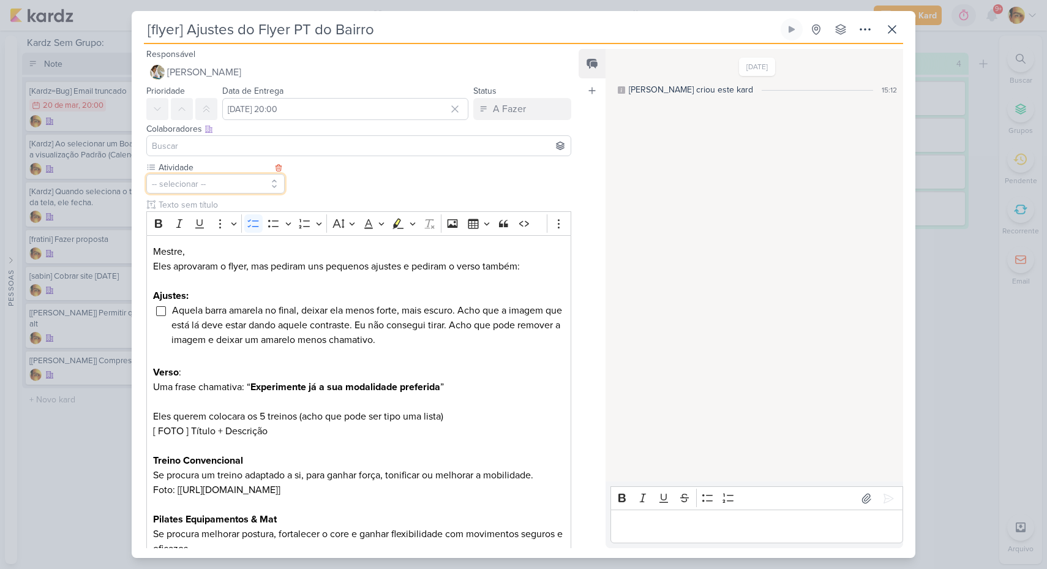
click at [207, 186] on button "-- selecionar --" at bounding box center [215, 184] width 138 height 20
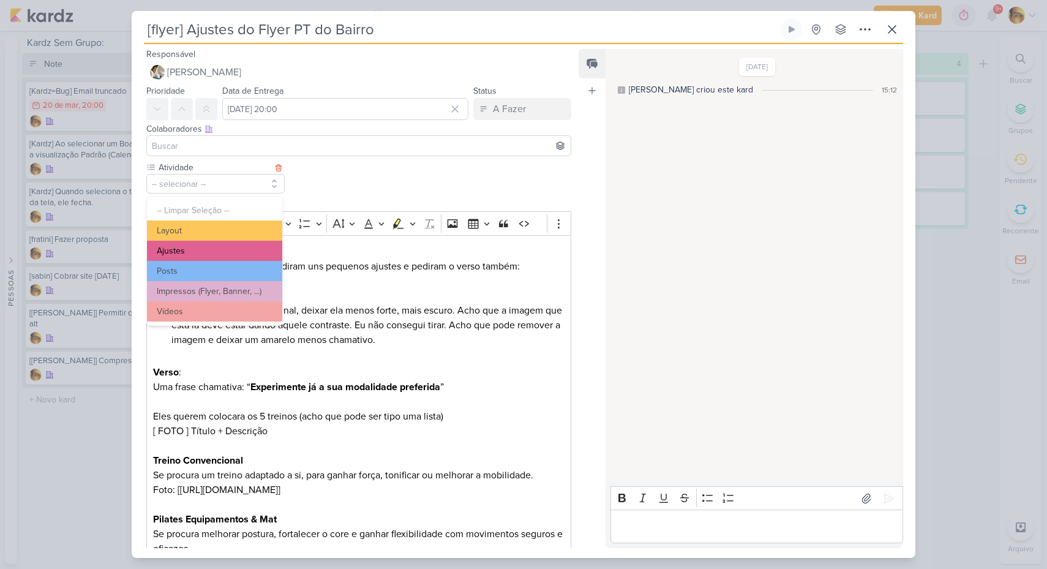
click at [190, 256] on button "Ajustes" at bounding box center [214, 251] width 135 height 20
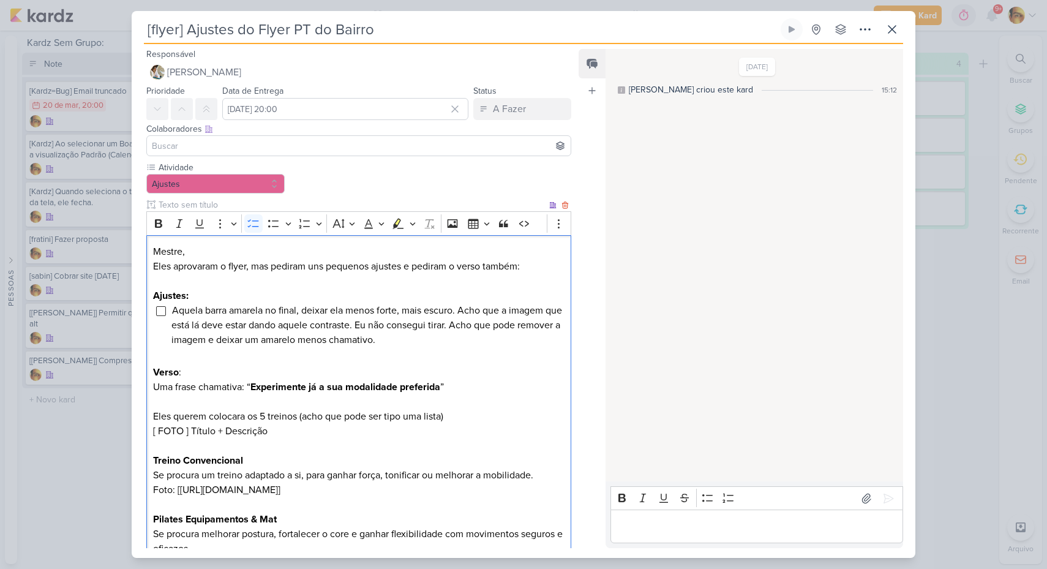
click at [328, 321] on span "Aquela barra amarela no final, deixar ela menos forte, mais escuro. Acho que a …" at bounding box center [366, 325] width 391 height 42
click at [353, 112] on input "[DATE] 20:00" at bounding box center [345, 109] width 246 height 22
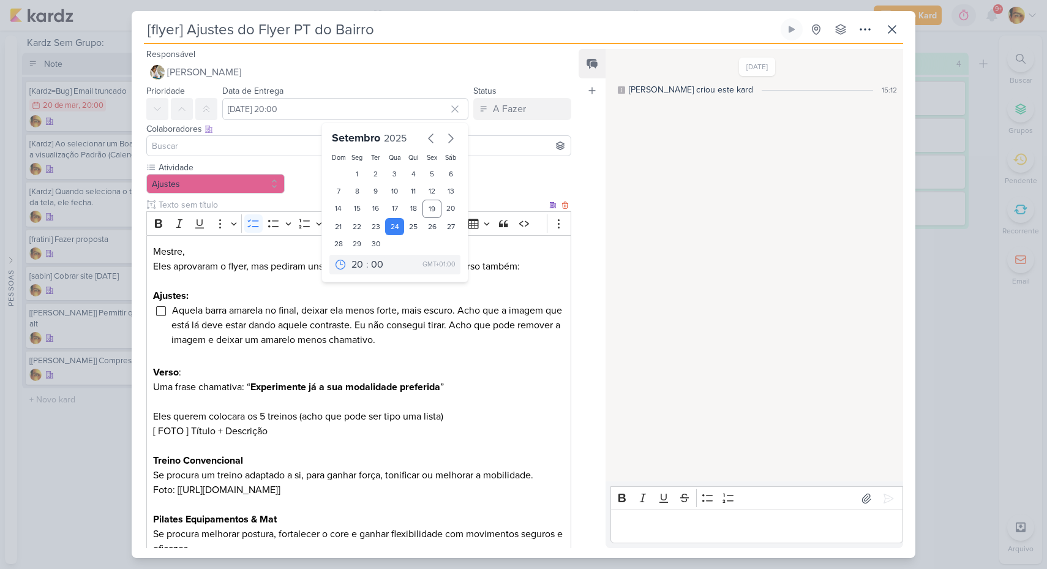
click at [448, 369] on p "Verso :" at bounding box center [358, 372] width 411 height 15
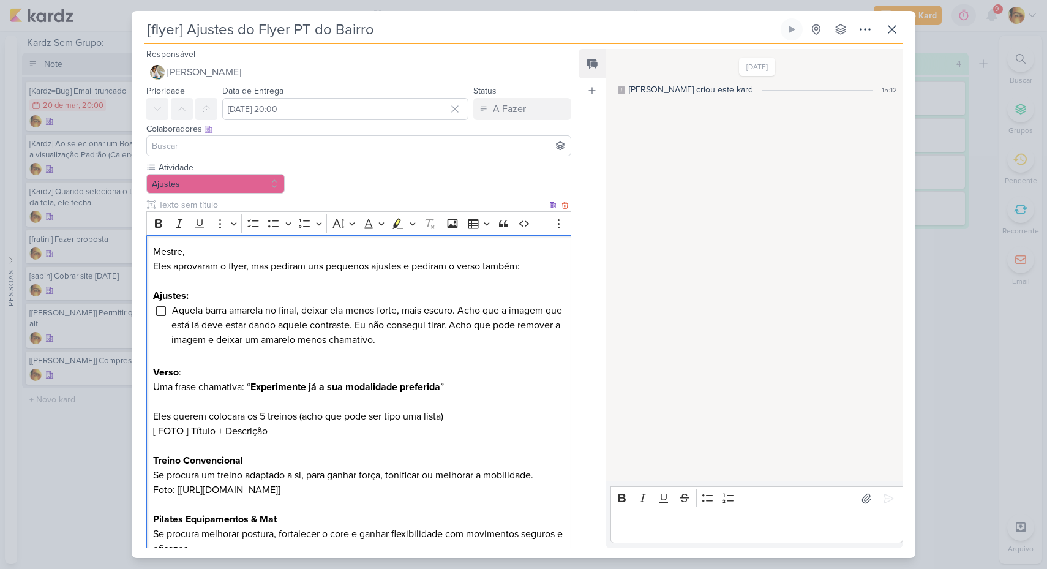
scroll to position [408, 0]
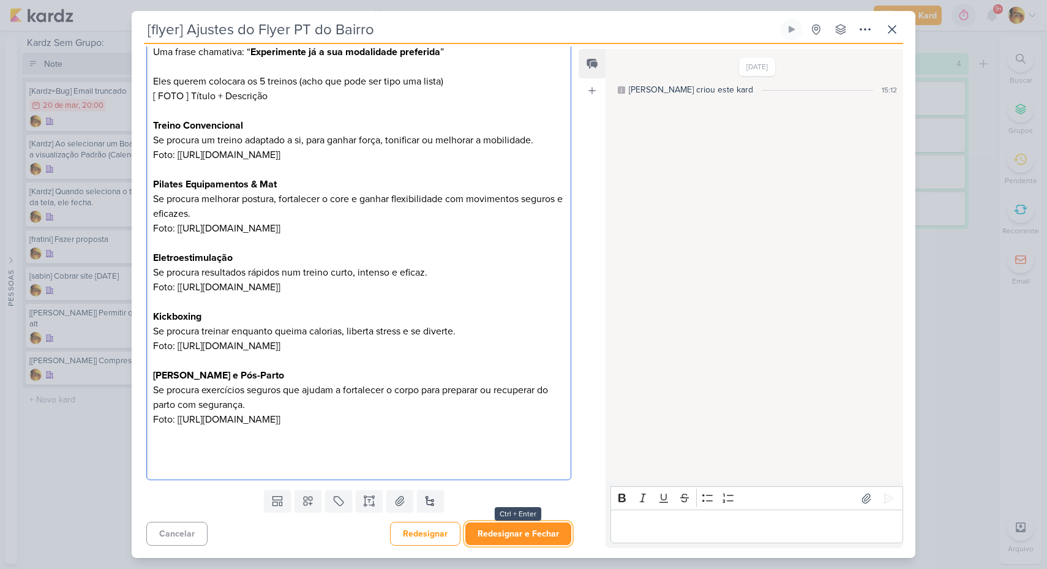
click at [517, 527] on button "Redesignar e Fechar" at bounding box center [518, 533] width 106 height 23
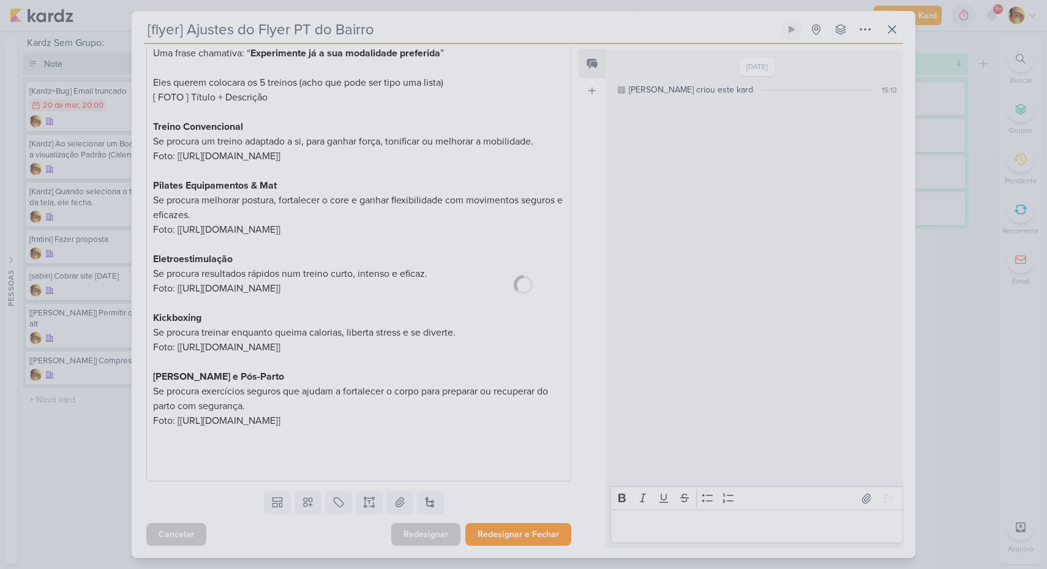
scroll to position [407, 0]
